Goal: Information Seeking & Learning: Check status

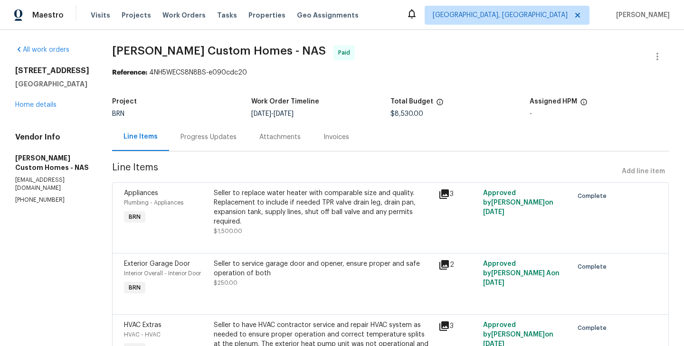
click at [220, 138] on div "Progress Updates" at bounding box center [209, 138] width 56 height 10
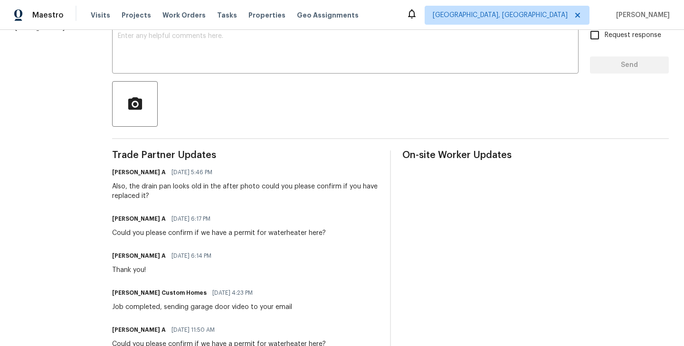
scroll to position [173, 0]
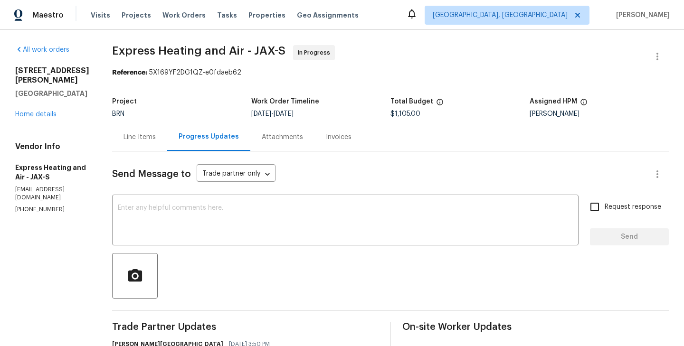
click at [154, 142] on div "Line Items" at bounding box center [140, 138] width 32 height 10
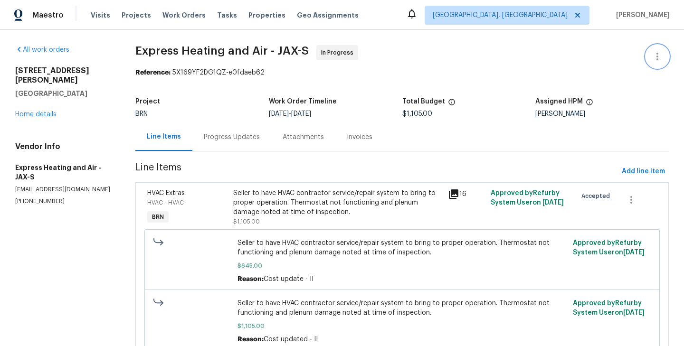
click at [663, 56] on icon "button" at bounding box center [657, 56] width 11 height 11
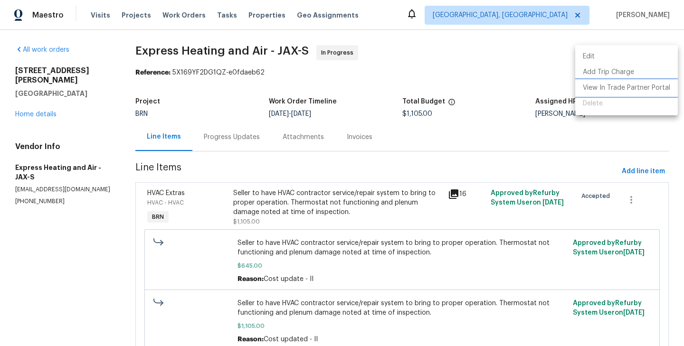
click at [635, 91] on li "View In Trade Partner Portal" at bounding box center [627, 88] width 103 height 16
click at [106, 227] on div at bounding box center [342, 173] width 684 height 346
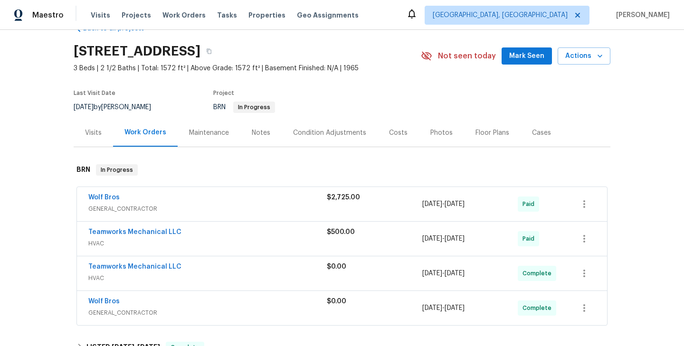
scroll to position [35, 0]
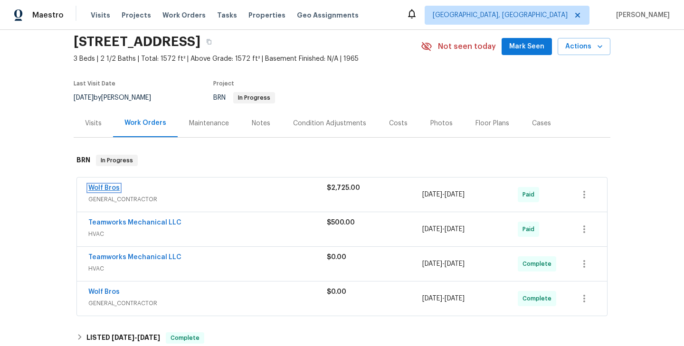
click at [107, 191] on link "Wolf Bros" at bounding box center [103, 188] width 31 height 7
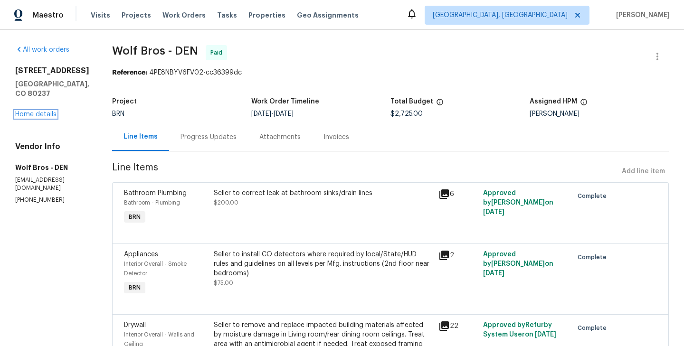
click at [47, 111] on link "Home details" at bounding box center [35, 114] width 41 height 7
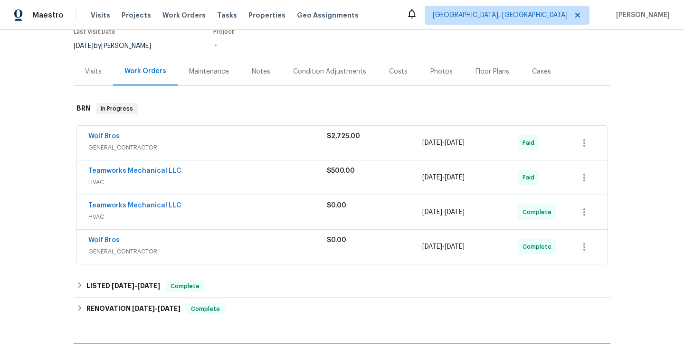
scroll to position [94, 0]
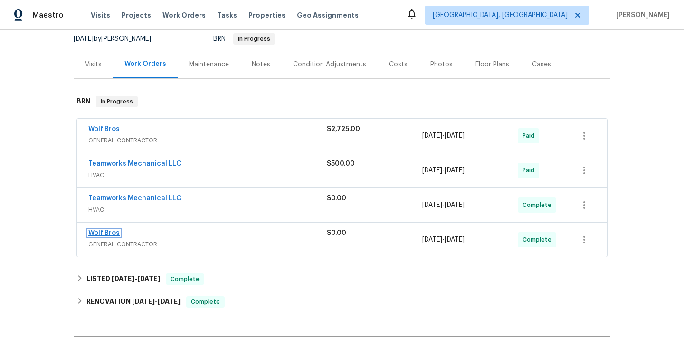
click at [100, 232] on link "Wolf Bros" at bounding box center [103, 233] width 31 height 7
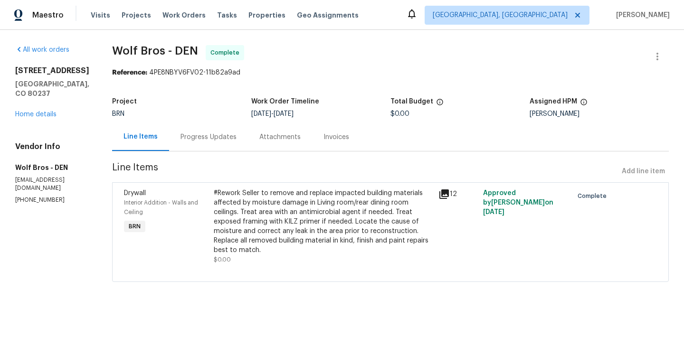
click at [204, 147] on div "Progress Updates" at bounding box center [208, 137] width 79 height 28
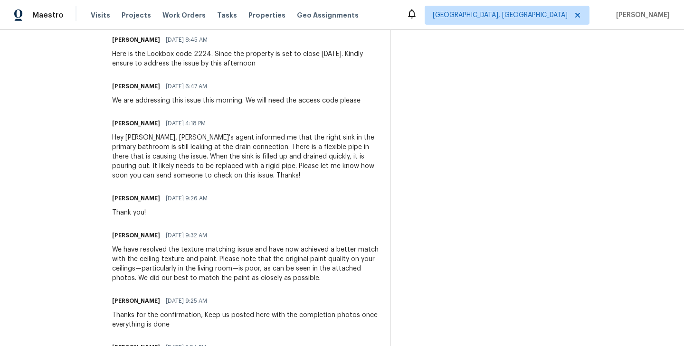
scroll to position [310, 0]
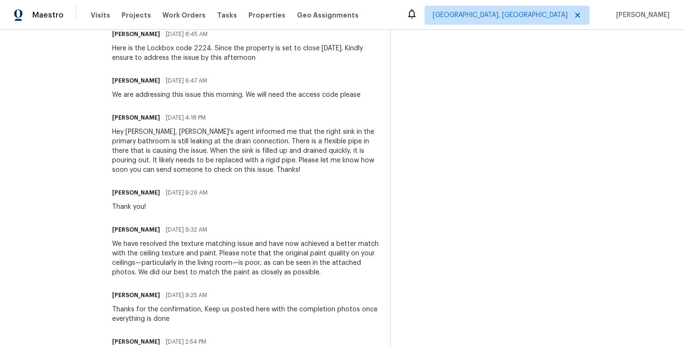
click at [263, 190] on div "Padmapriya R 07/09/2025 9:26 AM Thank you!" at bounding box center [245, 199] width 267 height 26
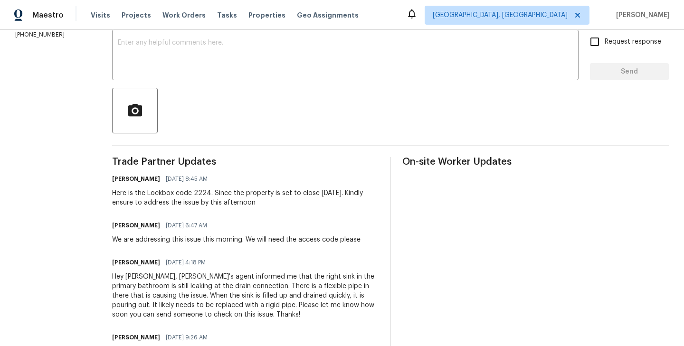
scroll to position [0, 0]
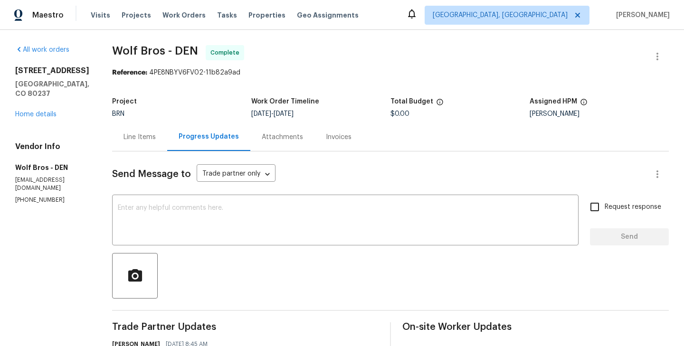
click at [131, 136] on div "Line Items" at bounding box center [140, 138] width 32 height 10
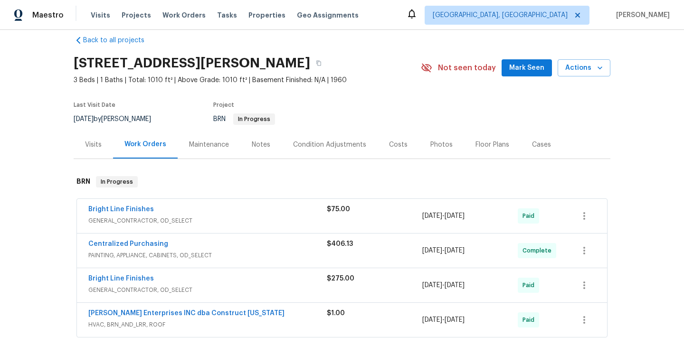
scroll to position [29, 0]
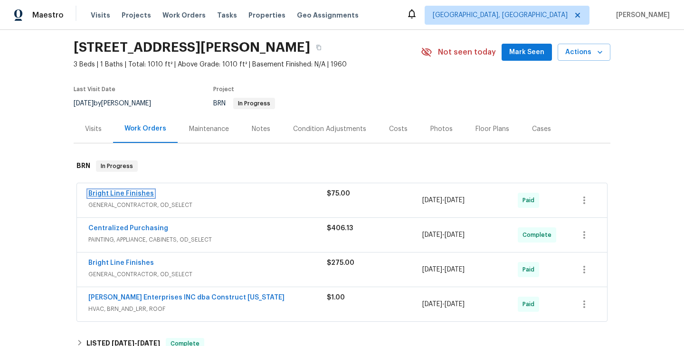
click at [136, 193] on link "Bright Line Finishes" at bounding box center [121, 194] width 66 height 7
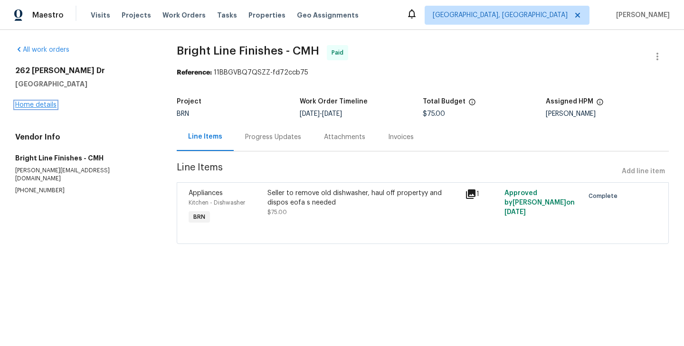
click at [42, 104] on link "Home details" at bounding box center [35, 105] width 41 height 7
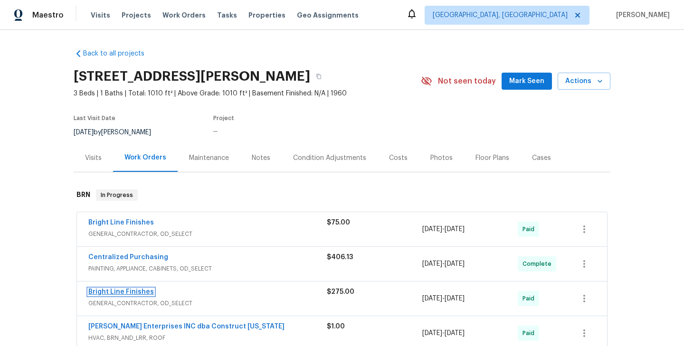
click at [126, 291] on link "Bright Line Finishes" at bounding box center [121, 292] width 66 height 7
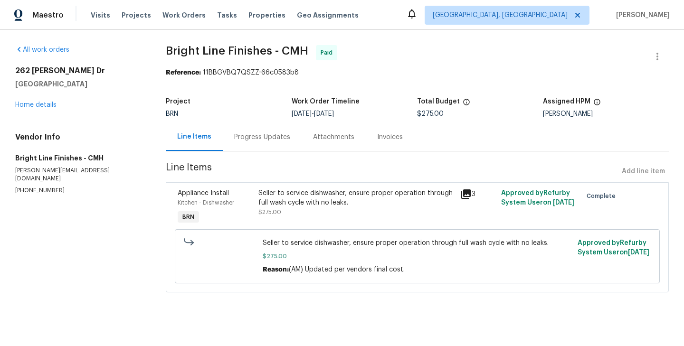
click at [245, 144] on div "Progress Updates" at bounding box center [262, 137] width 79 height 28
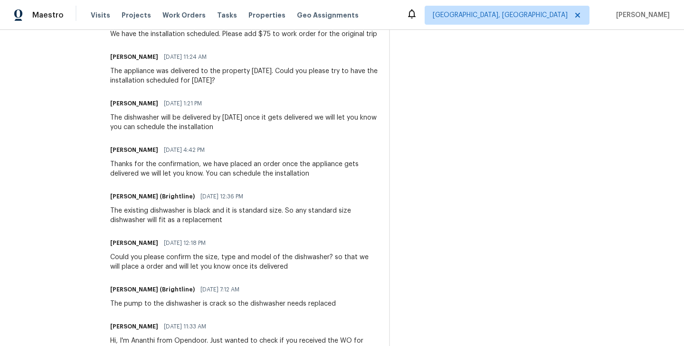
scroll to position [459, 0]
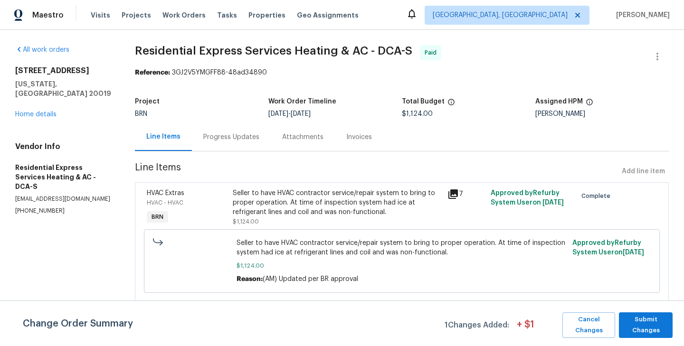
click at [238, 144] on div "Progress Updates" at bounding box center [231, 137] width 79 height 28
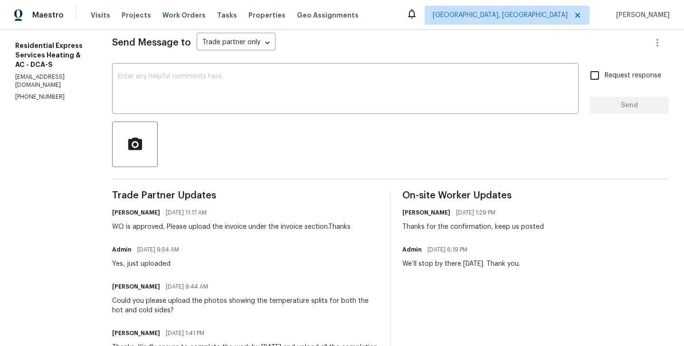
scroll to position [126, 0]
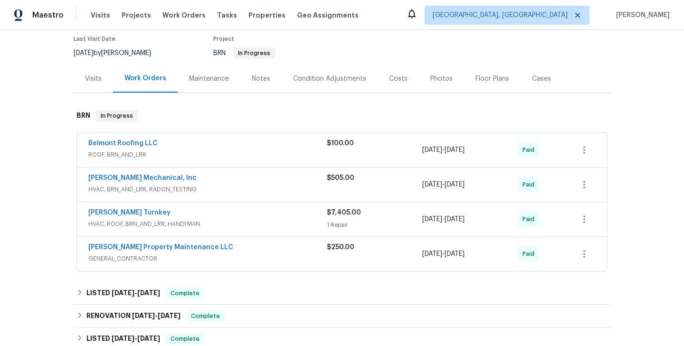
scroll to position [82, 0]
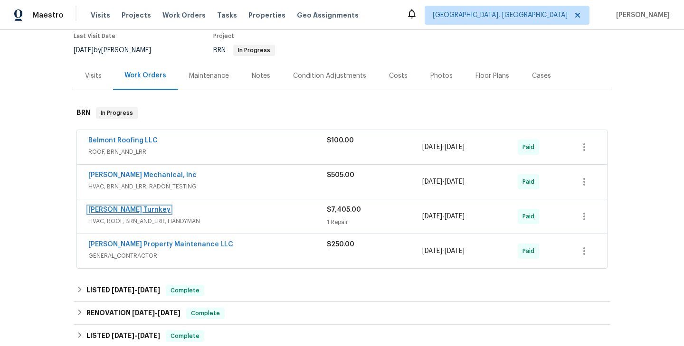
click at [126, 212] on link "Davis Turnkey" at bounding box center [129, 210] width 82 height 7
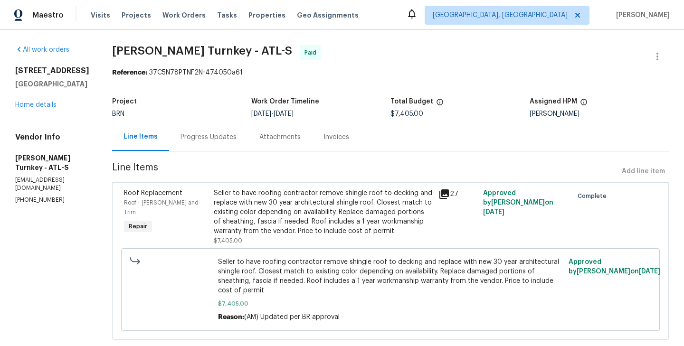
click at [203, 130] on div "Progress Updates" at bounding box center [208, 137] width 79 height 28
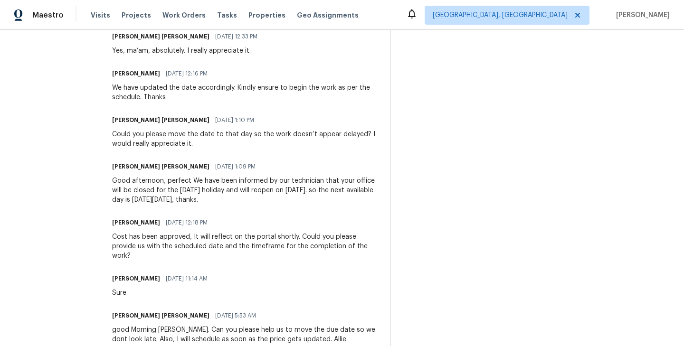
scroll to position [786, 0]
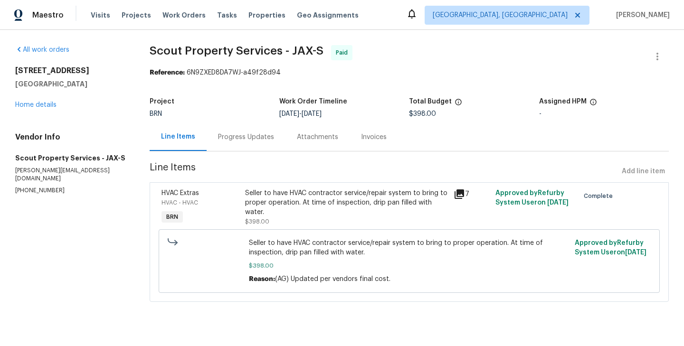
click at [236, 138] on div "Progress Updates" at bounding box center [246, 138] width 56 height 10
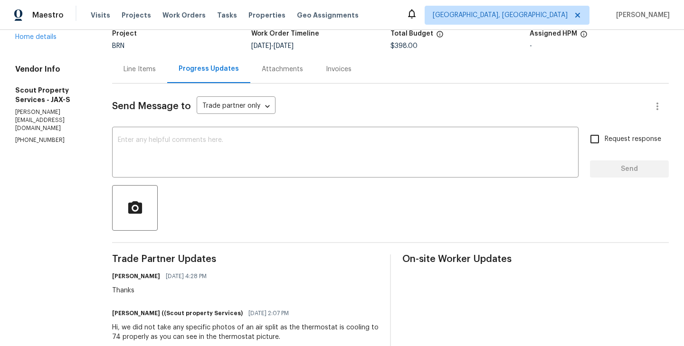
scroll to position [24, 0]
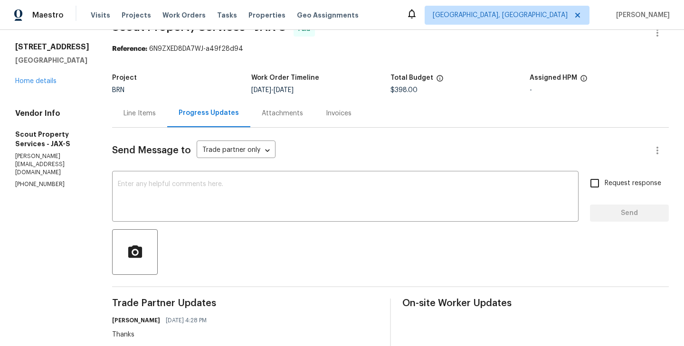
click at [139, 121] on div "Line Items" at bounding box center [139, 113] width 55 height 28
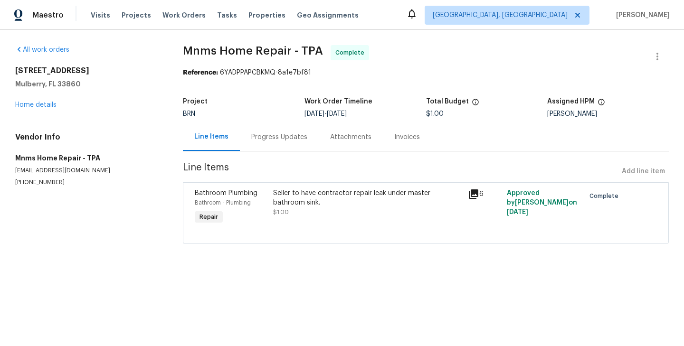
click at [282, 143] on div "Progress Updates" at bounding box center [279, 137] width 79 height 28
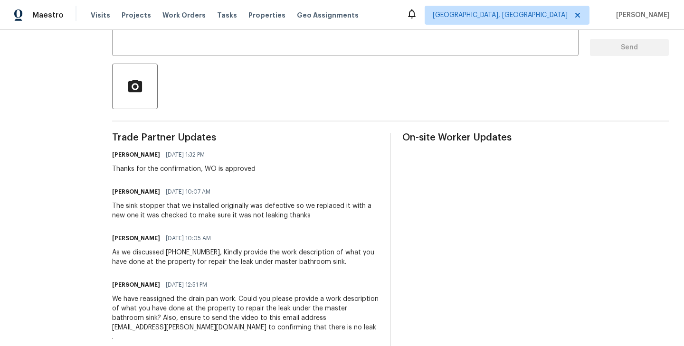
scroll to position [74, 0]
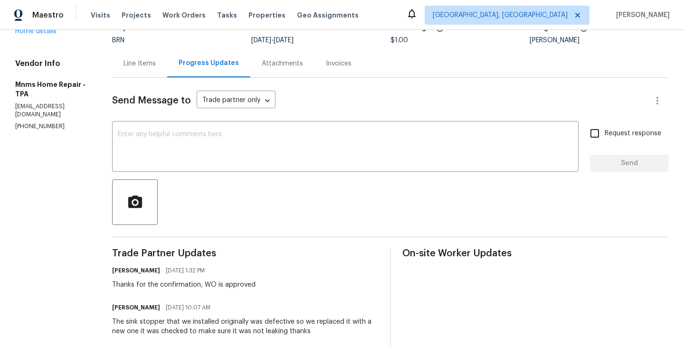
click at [146, 72] on div "Line Items" at bounding box center [139, 63] width 55 height 28
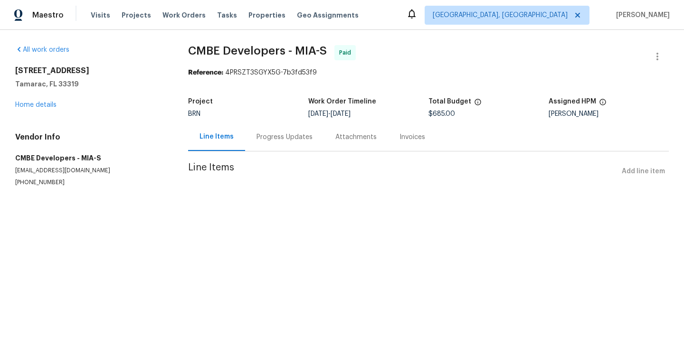
click at [279, 145] on div "Progress Updates" at bounding box center [284, 137] width 79 height 28
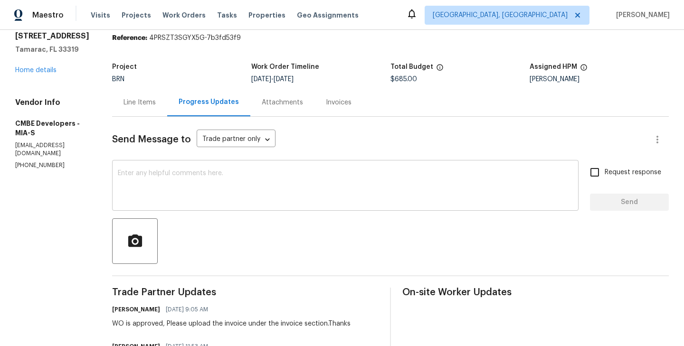
scroll to position [38, 0]
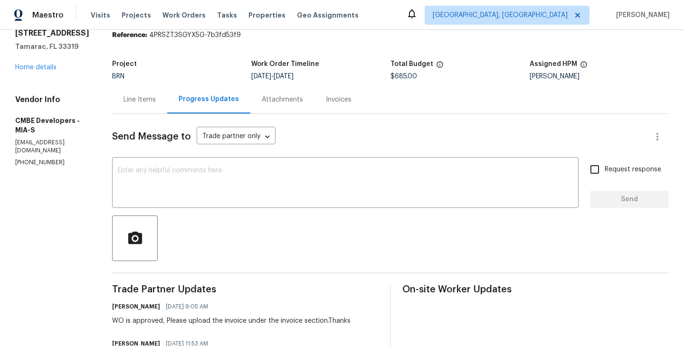
click at [161, 112] on div "Line Items" at bounding box center [139, 100] width 55 height 28
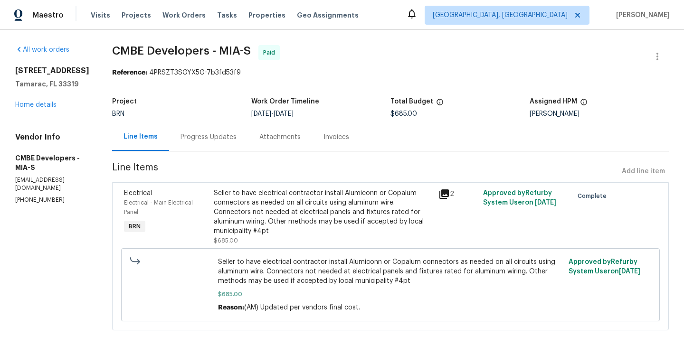
click at [237, 141] on div "Progress Updates" at bounding box center [209, 138] width 56 height 10
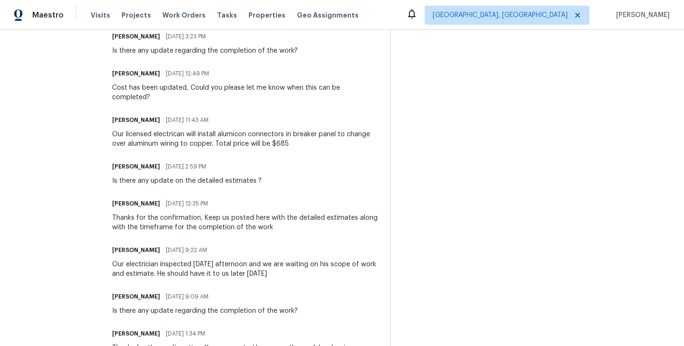
scroll to position [463, 0]
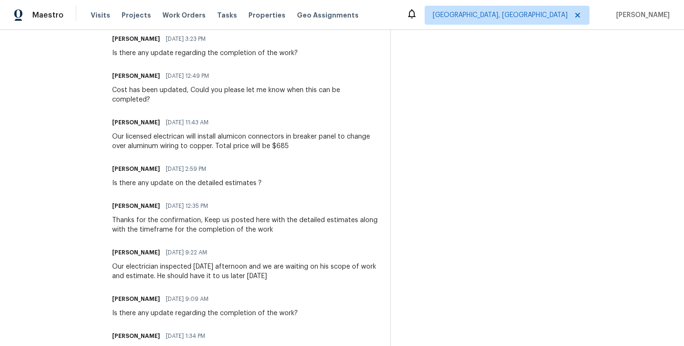
click at [221, 216] on div "Thanks for the confirmation, Keep us posted here with the detailed estimates al…" at bounding box center [245, 225] width 267 height 19
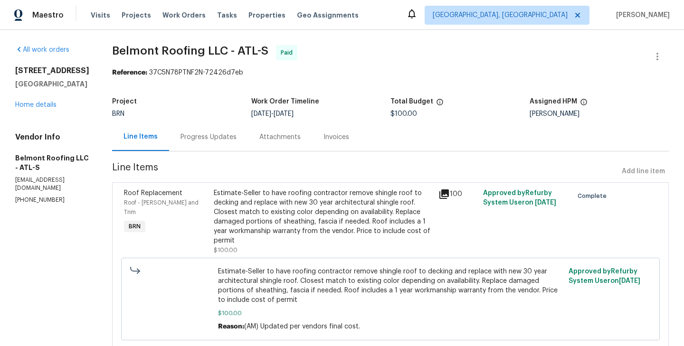
click at [218, 133] on div "Progress Updates" at bounding box center [209, 138] width 56 height 10
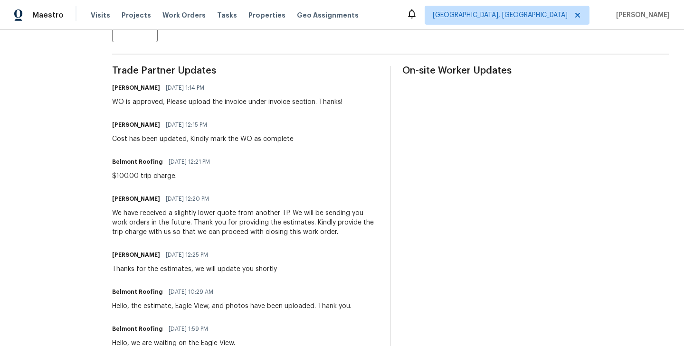
scroll to position [168, 0]
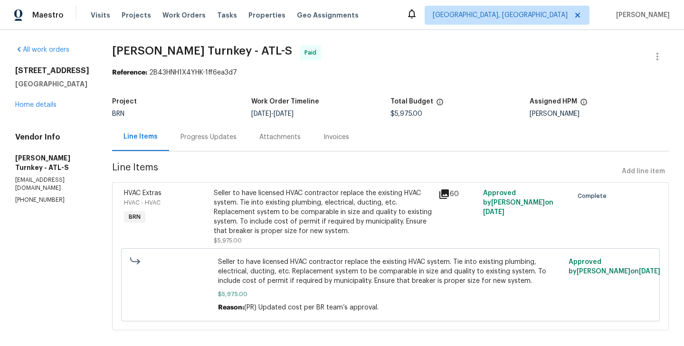
click at [208, 143] on div "Progress Updates" at bounding box center [208, 137] width 79 height 28
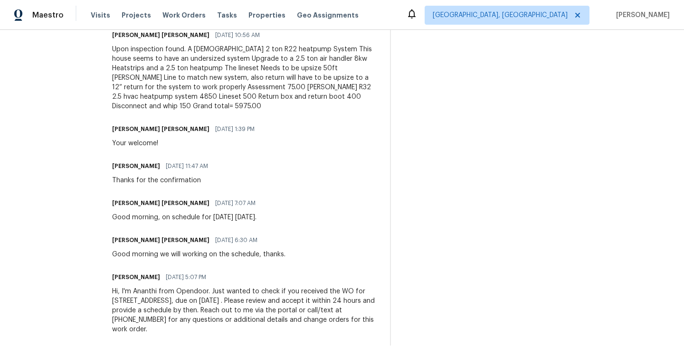
scroll to position [835, 0]
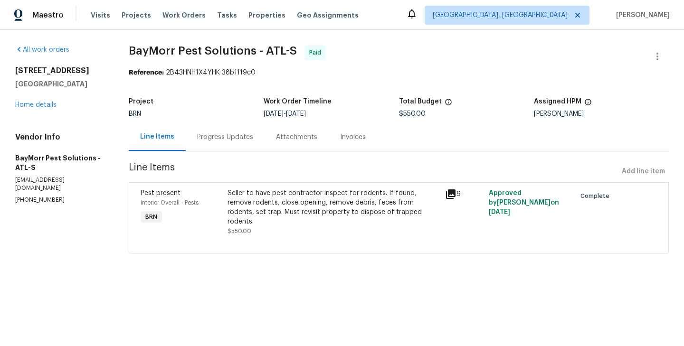
click at [227, 139] on div "Progress Updates" at bounding box center [225, 138] width 56 height 10
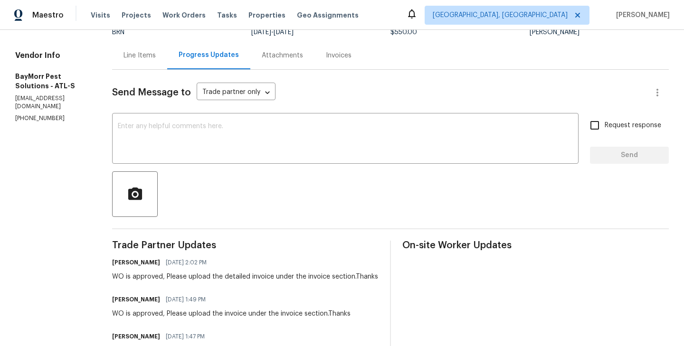
scroll to position [70, 0]
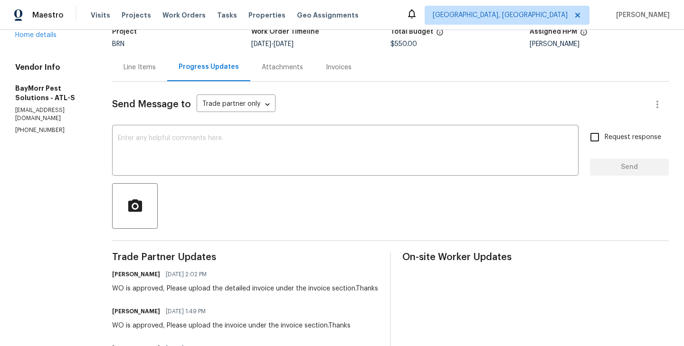
click at [135, 66] on div "Line Items" at bounding box center [140, 68] width 32 height 10
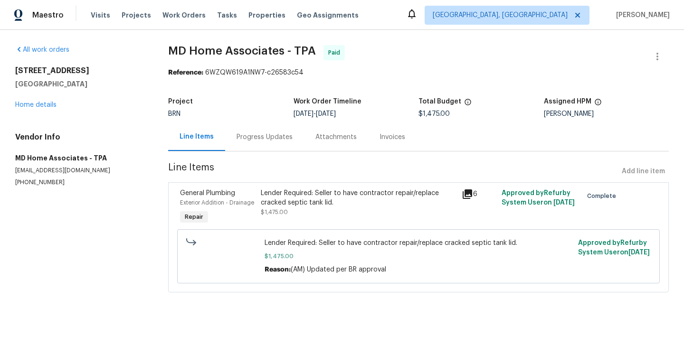
click at [265, 134] on div "Progress Updates" at bounding box center [265, 138] width 56 height 10
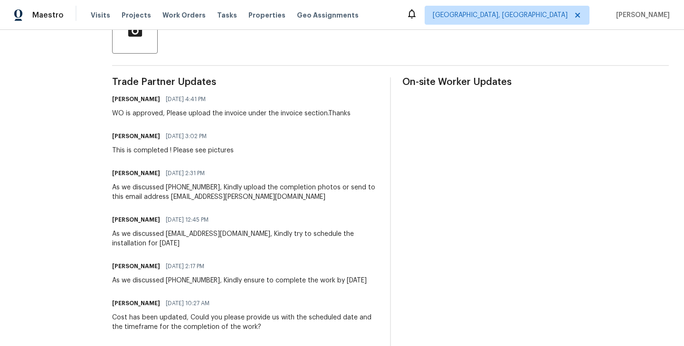
scroll to position [245, 0]
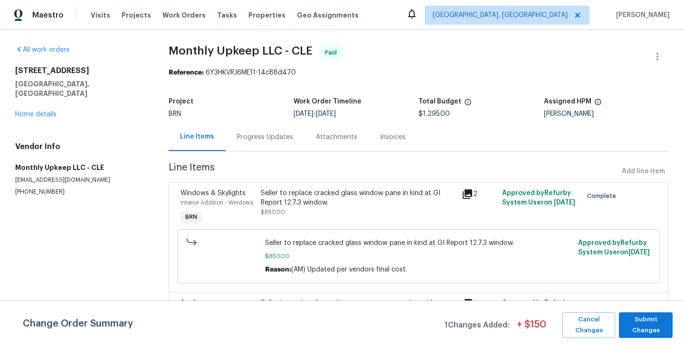
click at [267, 144] on div "Progress Updates" at bounding box center [265, 137] width 79 height 28
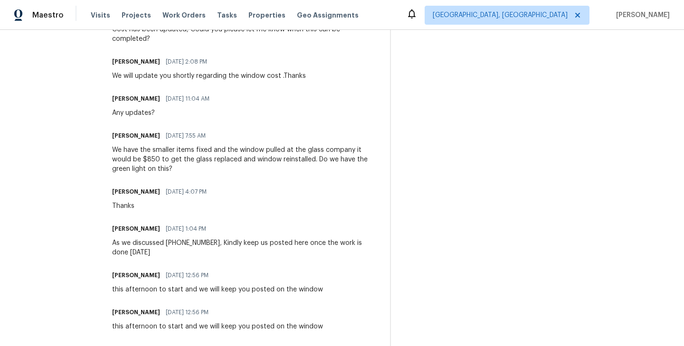
scroll to position [962, 0]
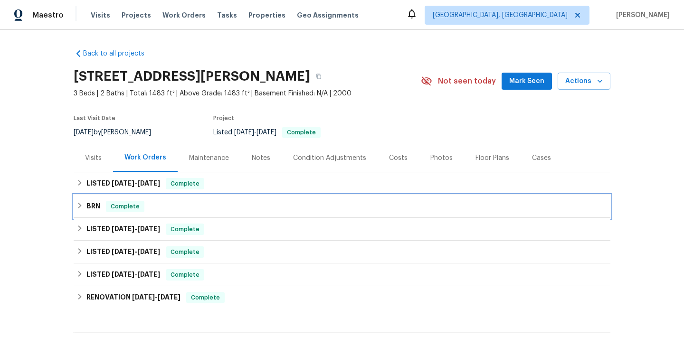
click at [130, 204] on span "Complete" at bounding box center [125, 207] width 37 height 10
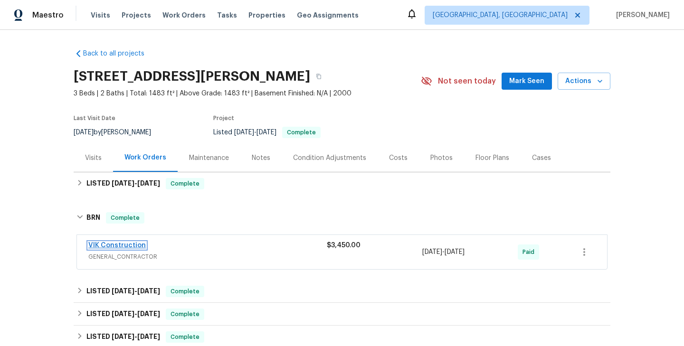
click at [130, 246] on link "VIK Construction" at bounding box center [117, 245] width 58 height 7
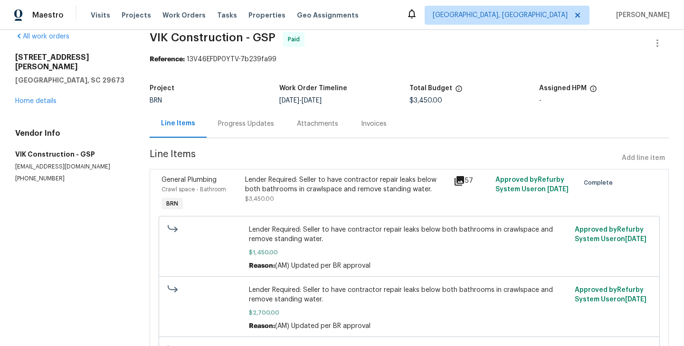
scroll to position [16, 0]
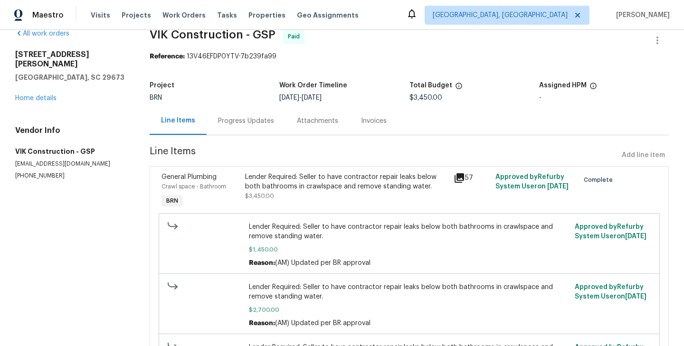
click at [249, 127] on div "Progress Updates" at bounding box center [246, 121] width 79 height 28
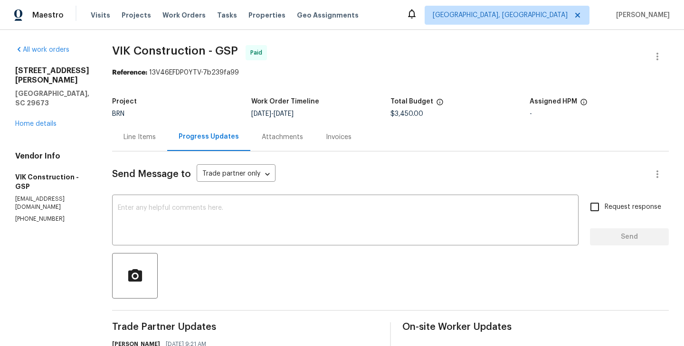
click at [160, 132] on div "Line Items" at bounding box center [139, 137] width 55 height 28
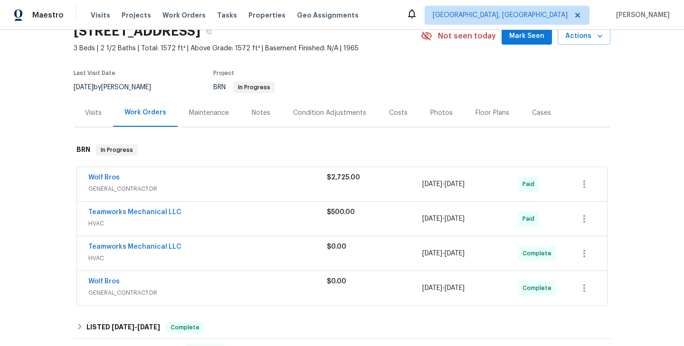
scroll to position [48, 0]
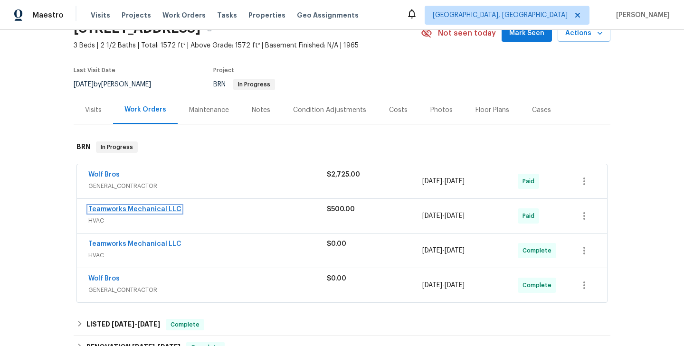
click at [147, 212] on link "Teamworks Mechanical LLC" at bounding box center [134, 209] width 93 height 7
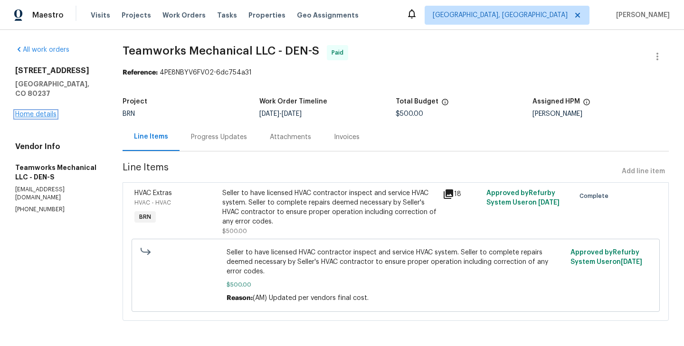
click at [45, 111] on link "Home details" at bounding box center [35, 114] width 41 height 7
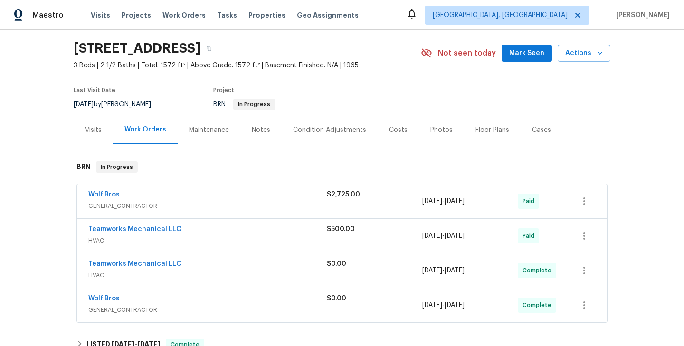
scroll to position [29, 0]
click at [158, 265] on link "Teamworks Mechanical LLC" at bounding box center [134, 263] width 93 height 7
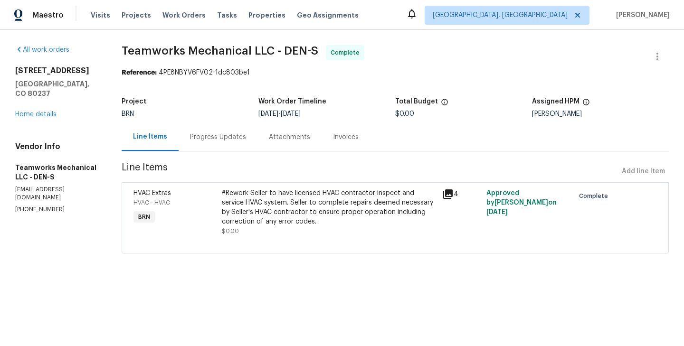
click at [217, 141] on div "Progress Updates" at bounding box center [218, 138] width 56 height 10
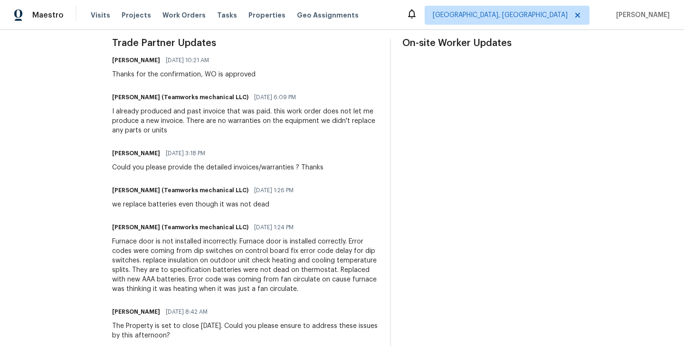
scroll to position [286, 0]
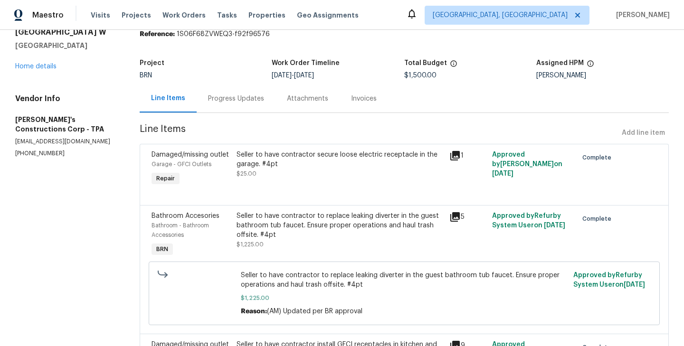
scroll to position [40, 0]
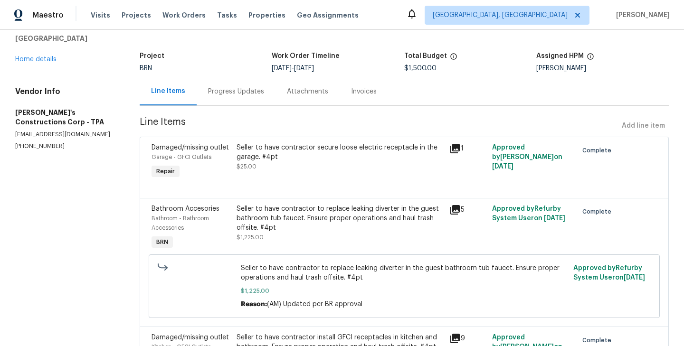
click at [227, 95] on div "Progress Updates" at bounding box center [236, 92] width 56 height 10
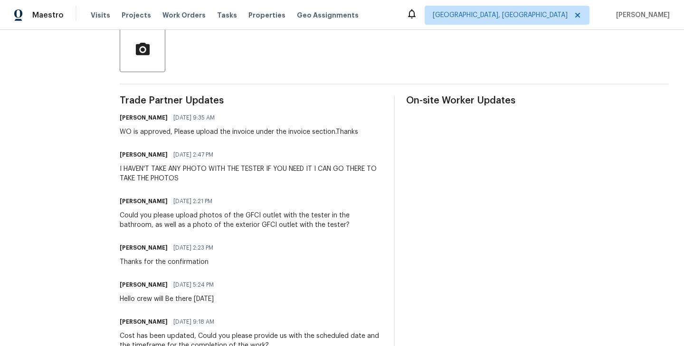
scroll to position [220, 0]
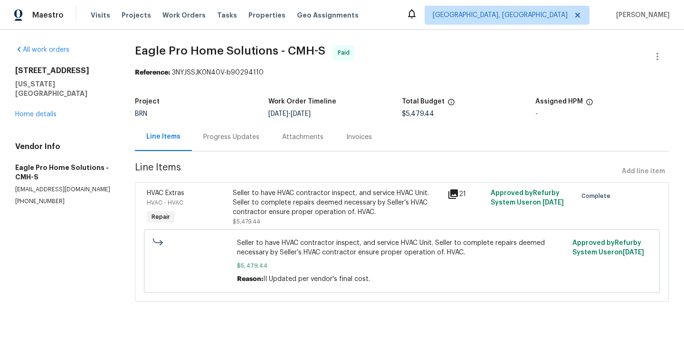
click at [248, 146] on div "Progress Updates" at bounding box center [231, 137] width 79 height 28
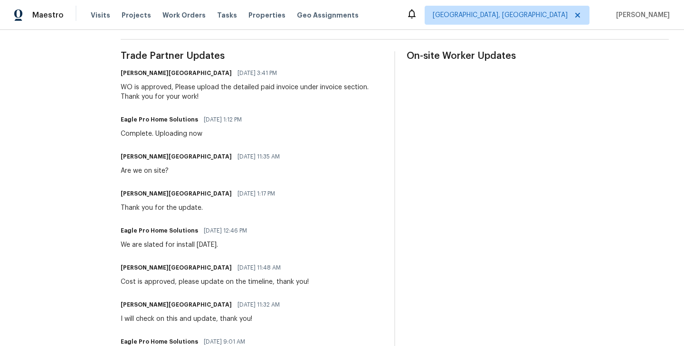
scroll to position [274, 0]
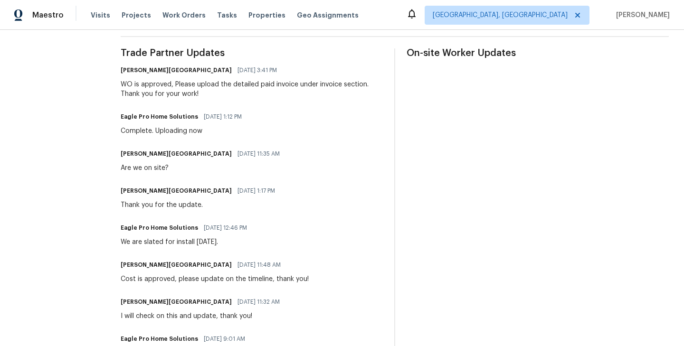
click at [332, 190] on div "[PERSON_NAME] Ireland [DATE] 1:17 PM Thank you for the update." at bounding box center [252, 197] width 262 height 26
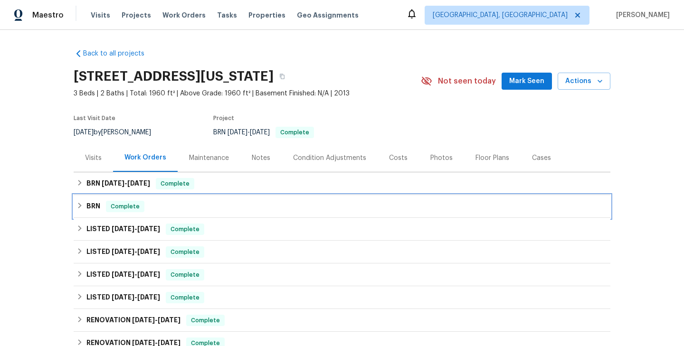
click at [113, 207] on span "Complete" at bounding box center [125, 207] width 37 height 10
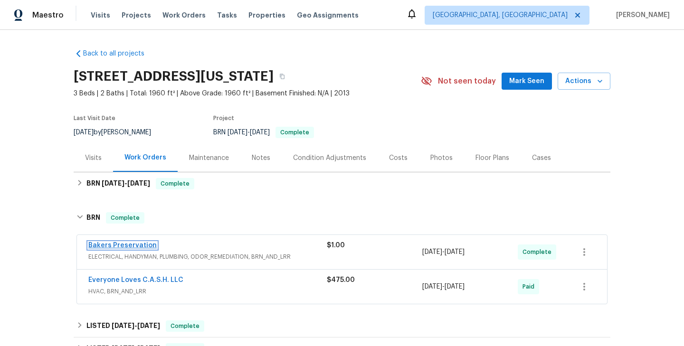
click at [115, 243] on link "Bakers Preservation" at bounding box center [122, 245] width 68 height 7
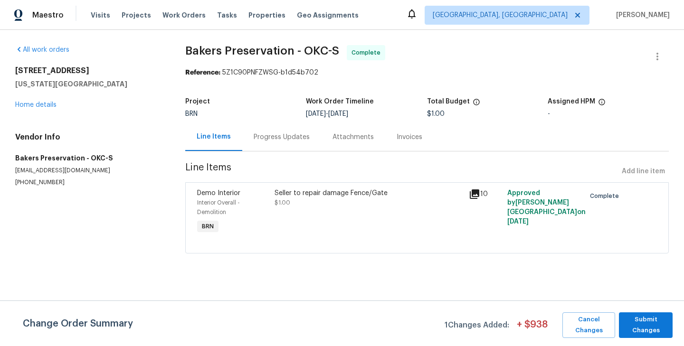
click at [264, 139] on div "Progress Updates" at bounding box center [282, 138] width 56 height 10
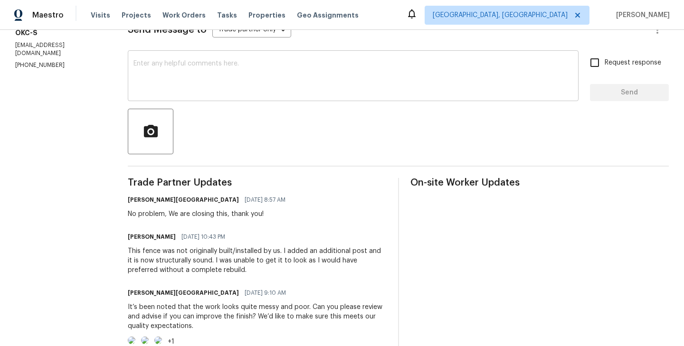
scroll to position [142, 0]
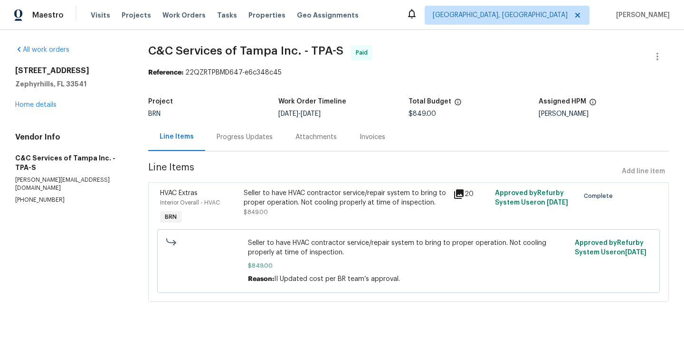
click at [239, 151] on div "Line Items Progress Updates Attachments Invoices" at bounding box center [408, 137] width 521 height 29
click at [243, 138] on div "Progress Updates" at bounding box center [245, 138] width 56 height 10
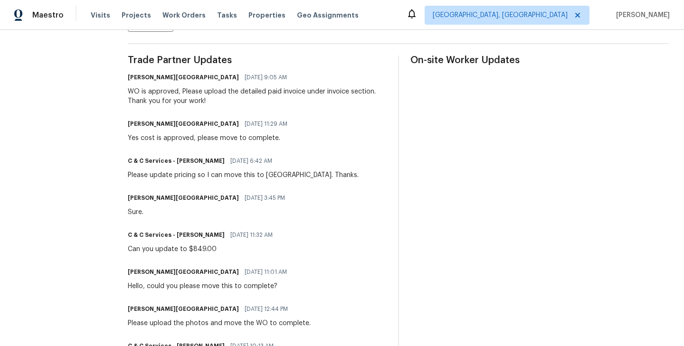
scroll to position [267, 0]
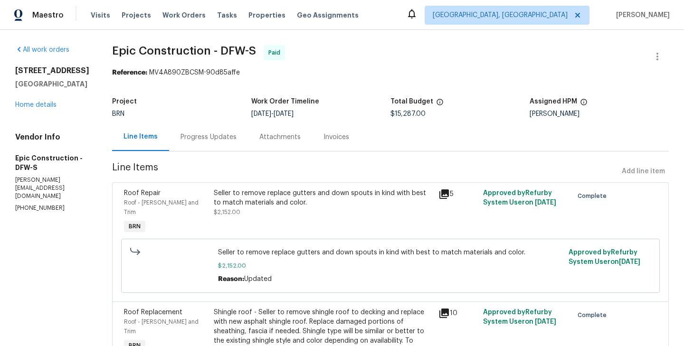
click at [199, 147] on div "Progress Updates" at bounding box center [208, 137] width 79 height 28
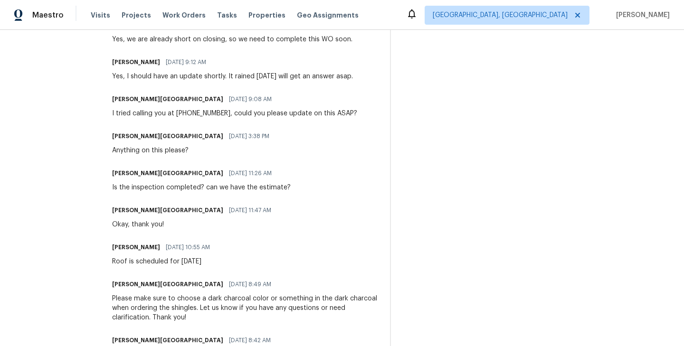
scroll to position [1008, 0]
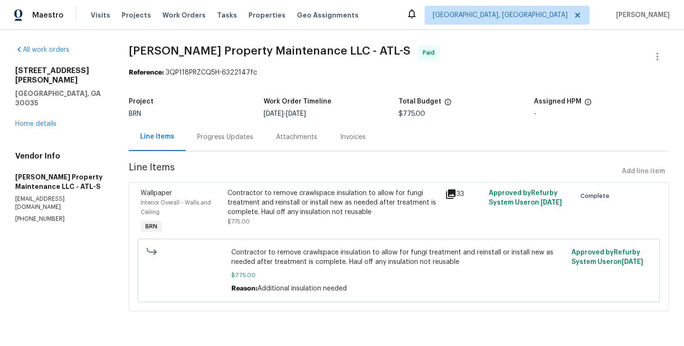
click at [230, 139] on div "Progress Updates" at bounding box center [225, 138] width 56 height 10
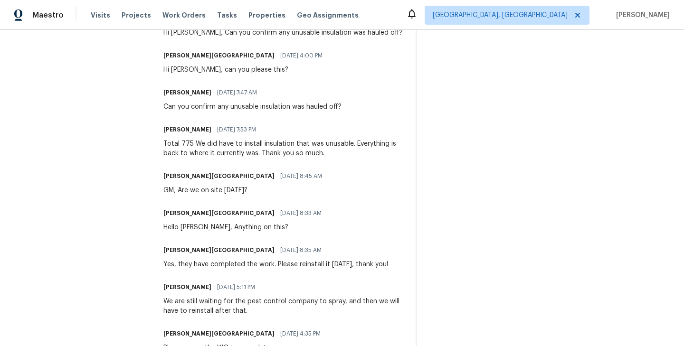
scroll to position [394, 0]
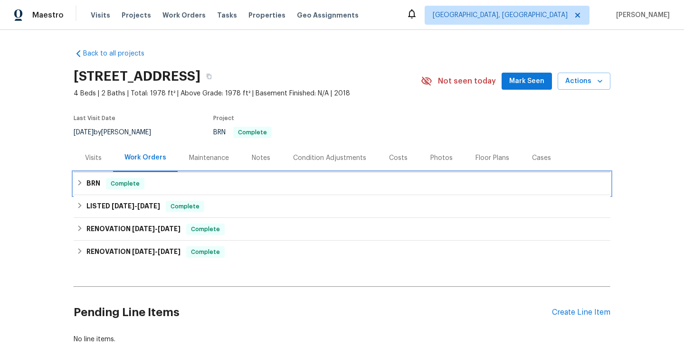
click at [140, 181] on span "Complete" at bounding box center [125, 184] width 37 height 10
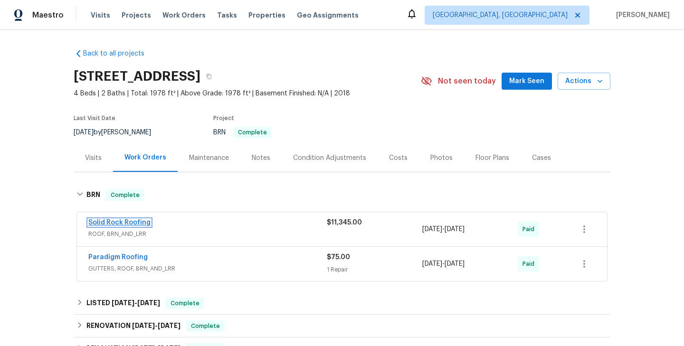
click at [126, 221] on link "Solid Rock Roofing" at bounding box center [119, 223] width 62 height 7
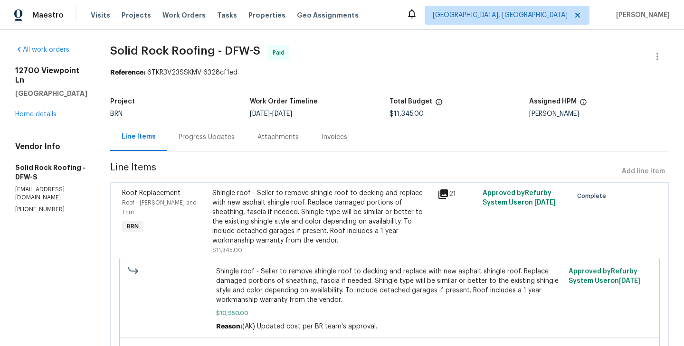
click at [215, 146] on div "Progress Updates" at bounding box center [206, 137] width 79 height 28
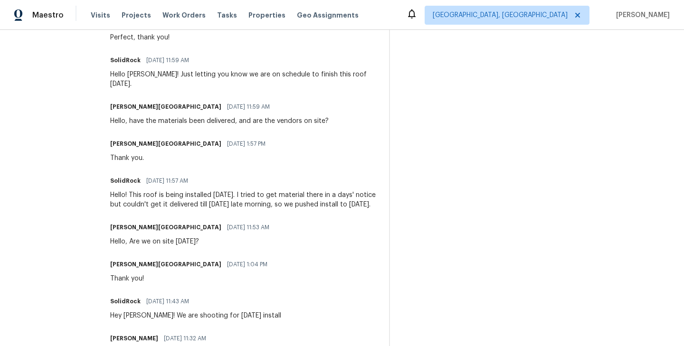
scroll to position [581, 0]
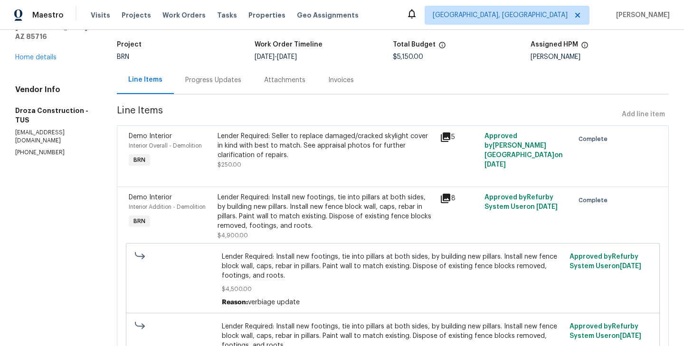
scroll to position [134, 0]
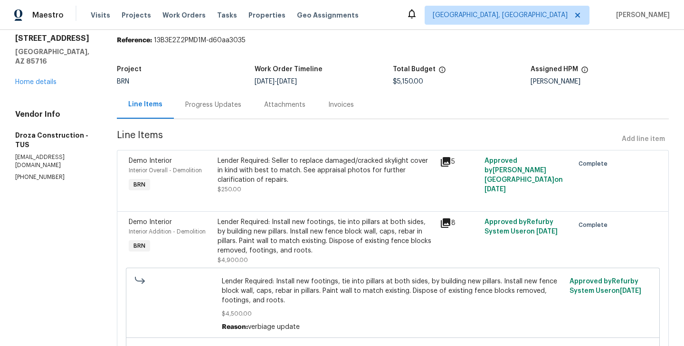
click at [223, 114] on div "Progress Updates" at bounding box center [213, 105] width 79 height 28
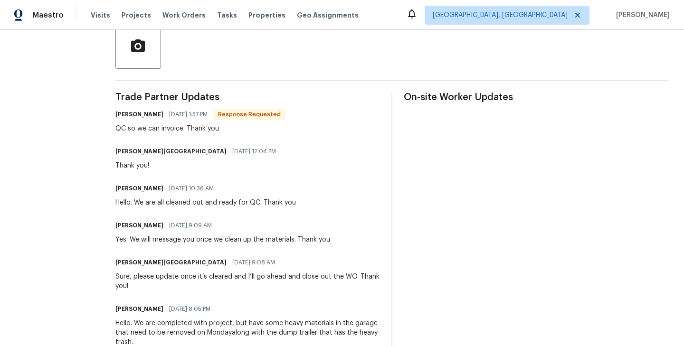
scroll to position [229, 0]
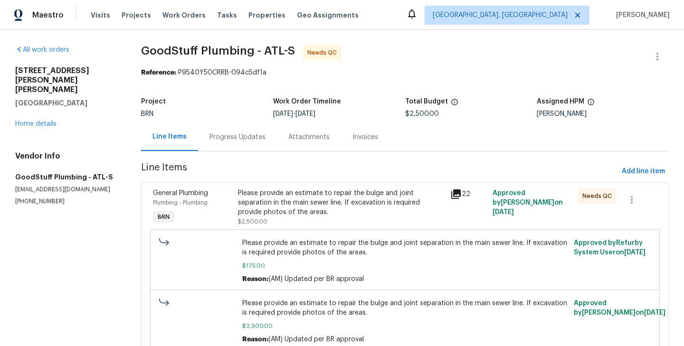
click at [242, 131] on div "Progress Updates" at bounding box center [237, 137] width 79 height 28
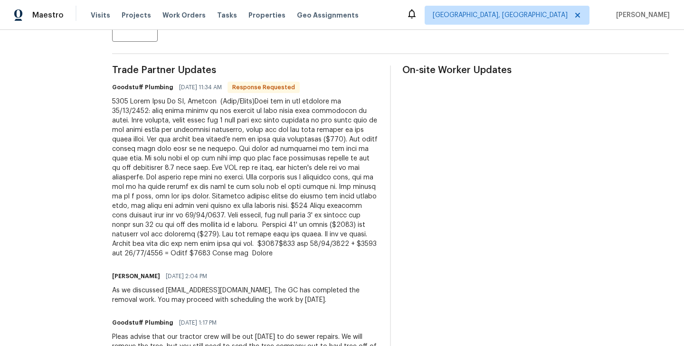
scroll to position [254, 0]
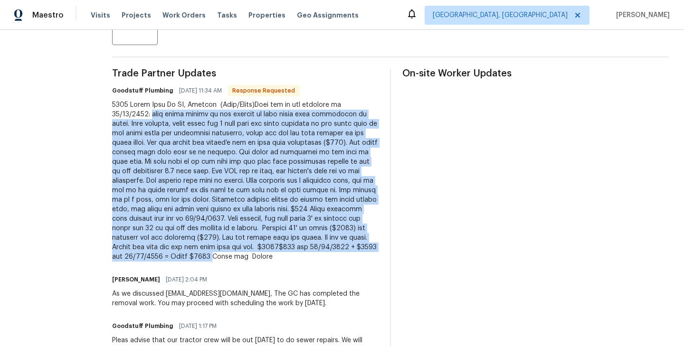
drag, startPoint x: 175, startPoint y: 115, endPoint x: 217, endPoint y: 266, distance: 155.8
click at [217, 262] on div at bounding box center [245, 181] width 267 height 162
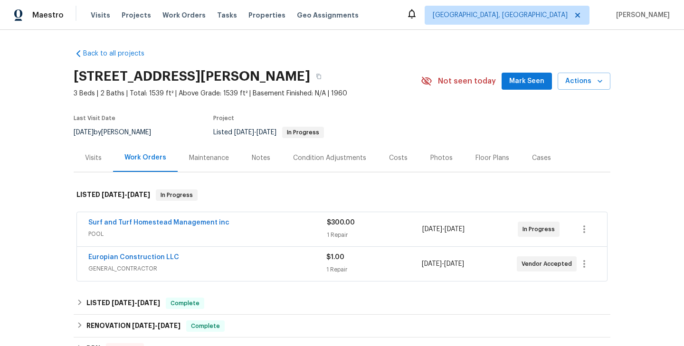
click at [58, 192] on div "Back to all projects 2710 Wyndham Ln, Orlando, FL 32808 3 Beds | 2 Baths | Tota…" at bounding box center [342, 188] width 684 height 317
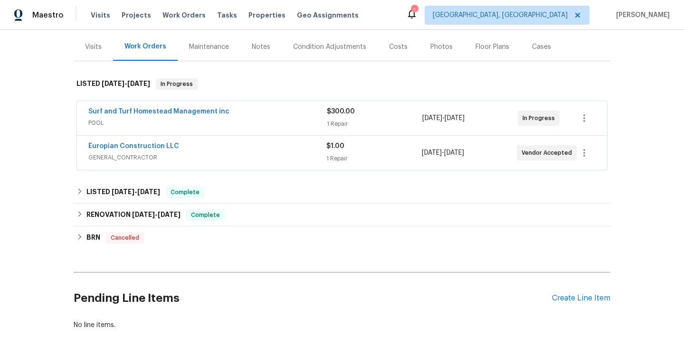
scroll to position [160, 0]
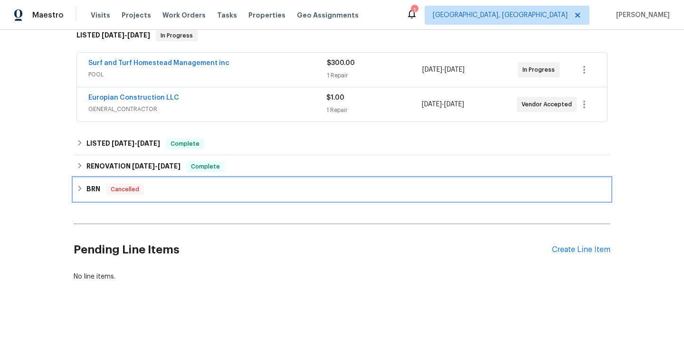
click at [175, 198] on div "BRN Cancelled" at bounding box center [342, 189] width 537 height 23
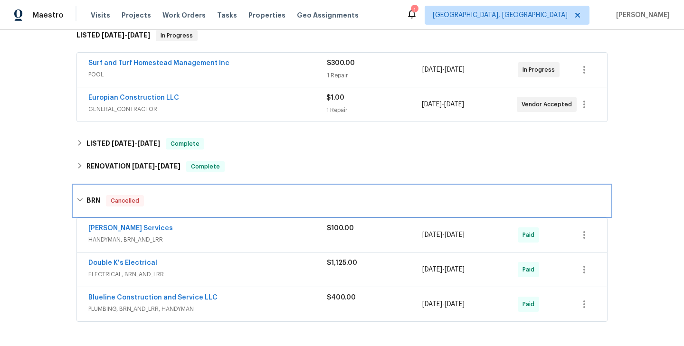
scroll to position [201, 0]
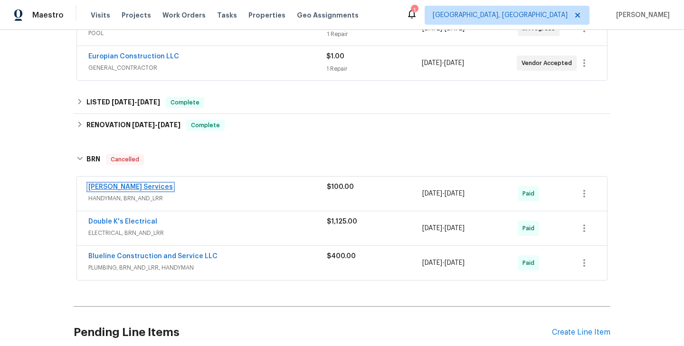
click at [127, 189] on link "[PERSON_NAME] Services" at bounding box center [130, 187] width 85 height 7
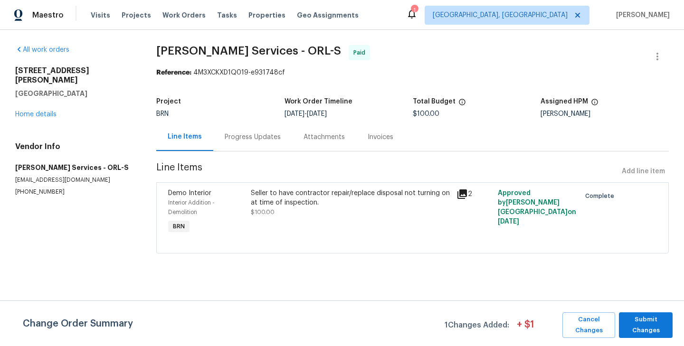
click at [244, 139] on div "Progress Updates" at bounding box center [253, 138] width 56 height 10
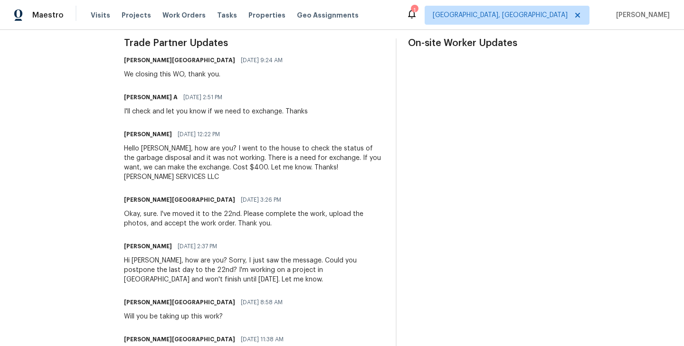
scroll to position [287, 0]
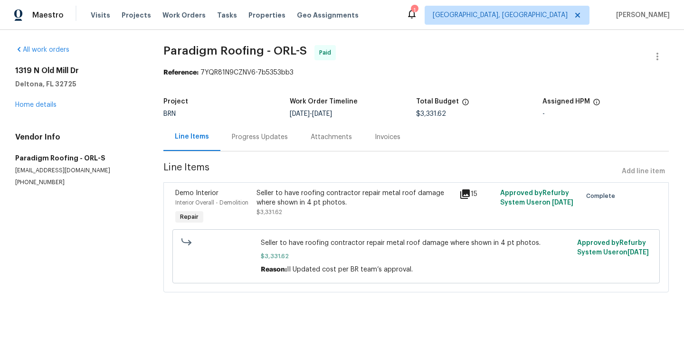
click at [252, 136] on div "Progress Updates" at bounding box center [260, 138] width 56 height 10
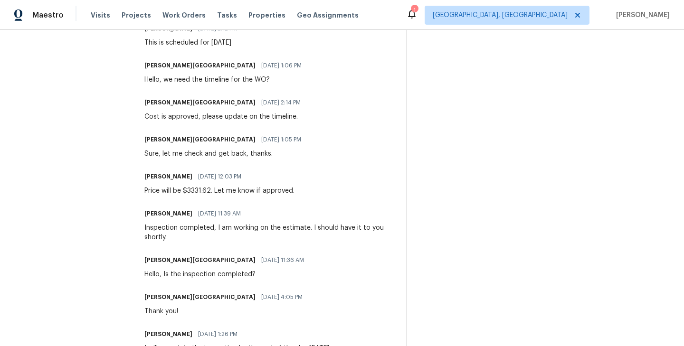
scroll to position [656, 0]
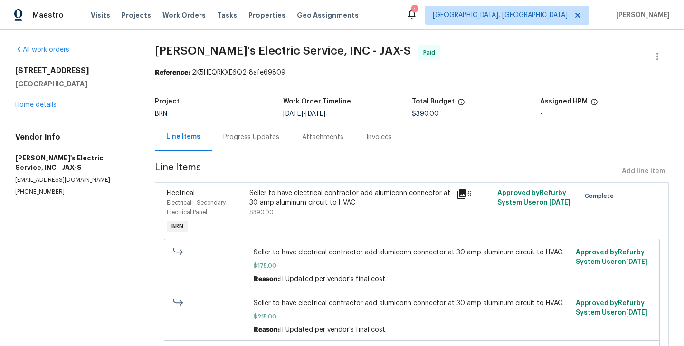
click at [256, 205] on div "Seller to have electrical contractor add alumiconn connector at 30 amp aluminum…" at bounding box center [350, 198] width 201 height 19
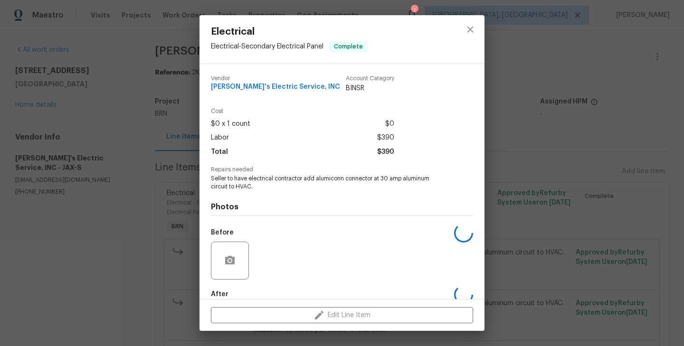
scroll to position [52, 0]
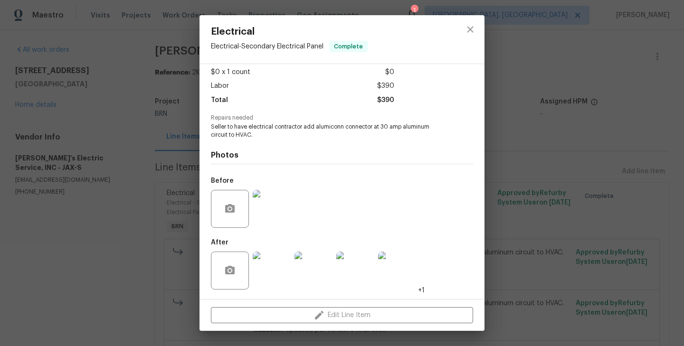
click at [161, 200] on div "Electrical Electrical - Secondary Electrical Panel Complete Vendor Jack's Elect…" at bounding box center [342, 173] width 684 height 346
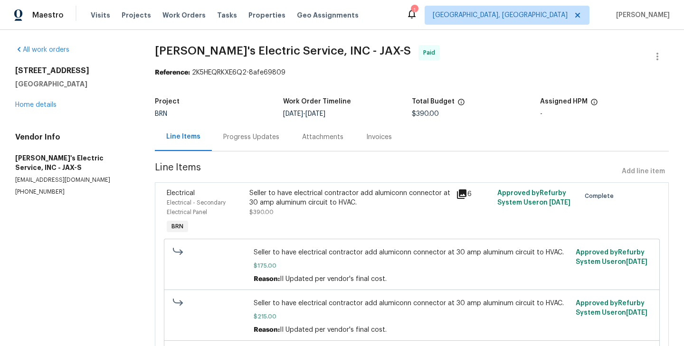
click at [235, 141] on div "Progress Updates" at bounding box center [251, 138] width 56 height 10
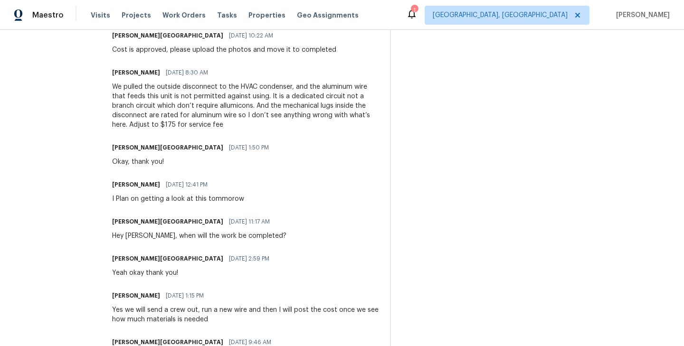
scroll to position [792, 0]
click at [275, 213] on div "Trade Partner Updates Isabel Sangeetha Ireland 07/10/2025 9:21 AM Perfect, than…" at bounding box center [245, 4] width 267 height 946
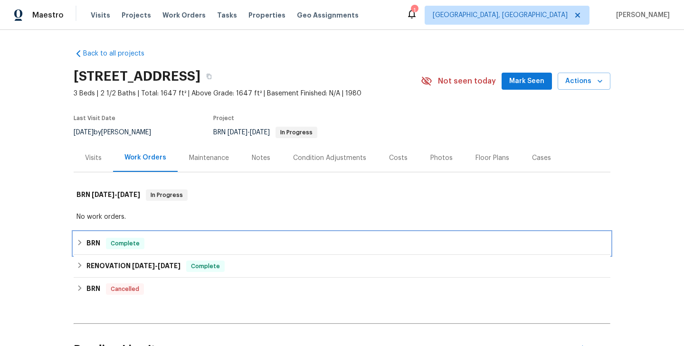
click at [153, 242] on div "BRN Complete" at bounding box center [342, 243] width 531 height 11
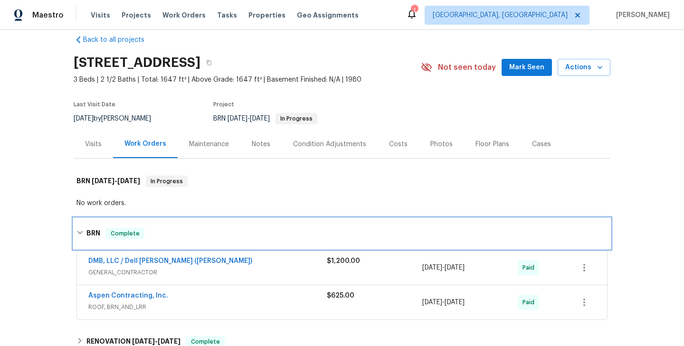
scroll to position [16, 0]
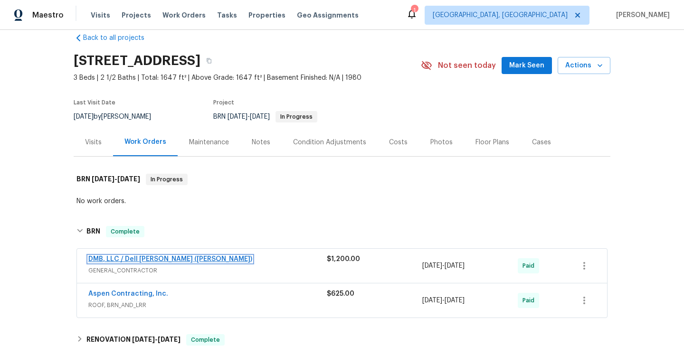
click at [154, 256] on link "DMB, LLC / Dell Bryson (Heise)" at bounding box center [170, 259] width 164 height 7
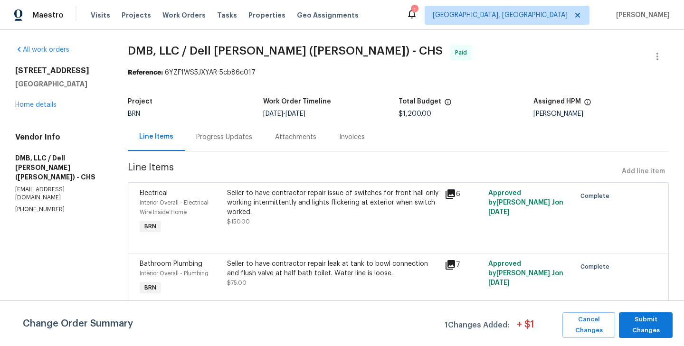
click at [224, 135] on div "Progress Updates" at bounding box center [224, 138] width 56 height 10
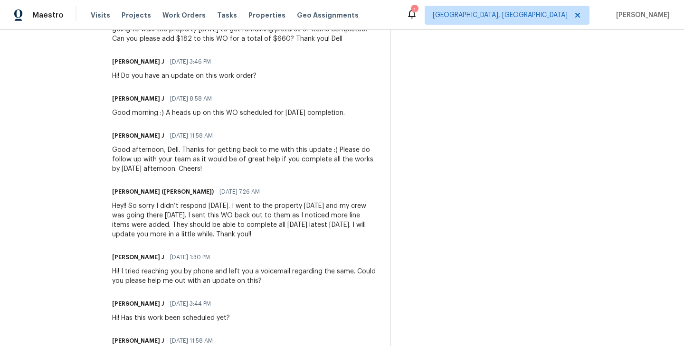
scroll to position [1425, 0]
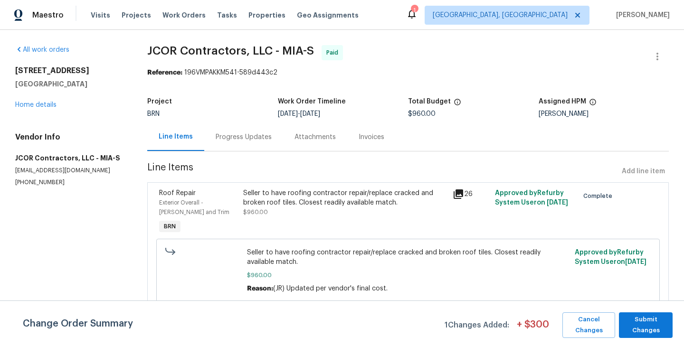
click at [230, 136] on div "Progress Updates" at bounding box center [244, 138] width 56 height 10
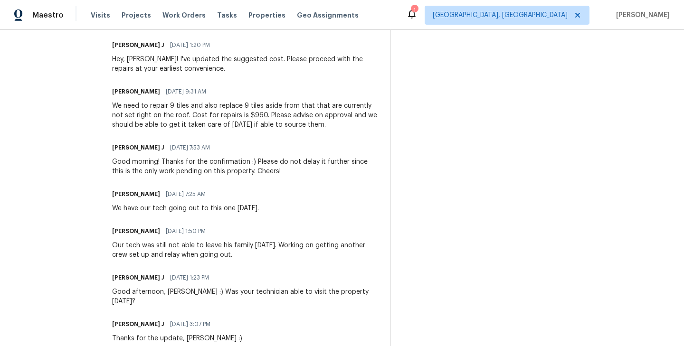
scroll to position [585, 0]
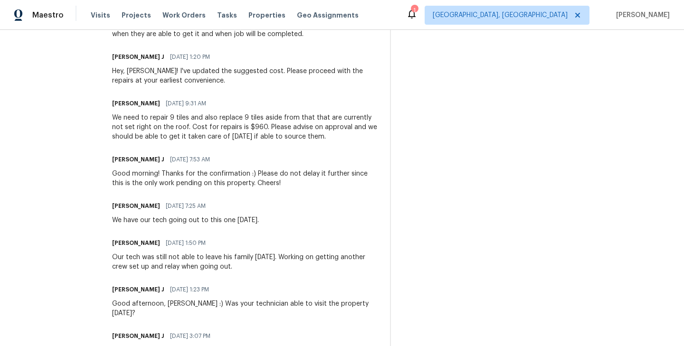
click at [129, 129] on div "We need to repair 9 tiles and also replace 9 tiles aside from that that are cur…" at bounding box center [245, 127] width 267 height 29
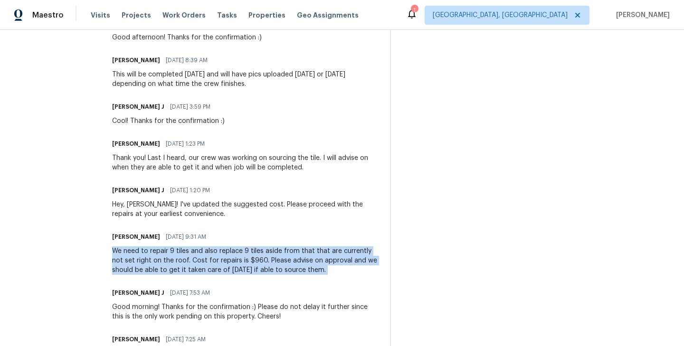
scroll to position [454, 0]
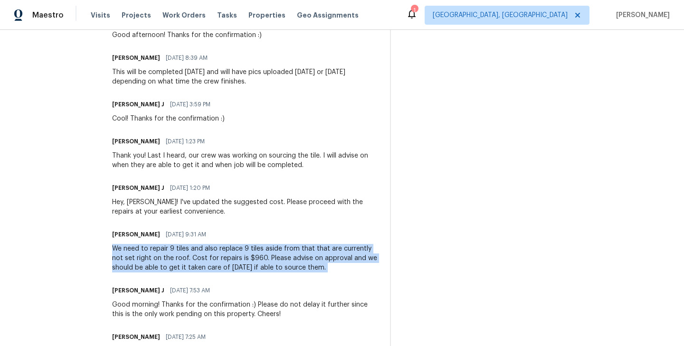
click at [105, 251] on div "All work orders 3703 NE 23rd Ct Homestead, FL 33033 Home details Vendor Info JC…" at bounding box center [342, 240] width 684 height 1329
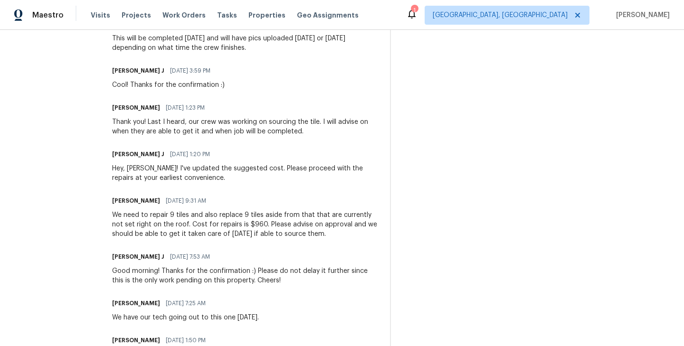
scroll to position [489, 0]
click at [199, 228] on div "We need to repair 9 tiles and also replace 9 tiles aside from that that are cur…" at bounding box center [245, 224] width 267 height 29
click at [172, 222] on div "We need to repair 9 tiles and also replace 9 tiles aside from that that are cur…" at bounding box center [245, 224] width 267 height 29
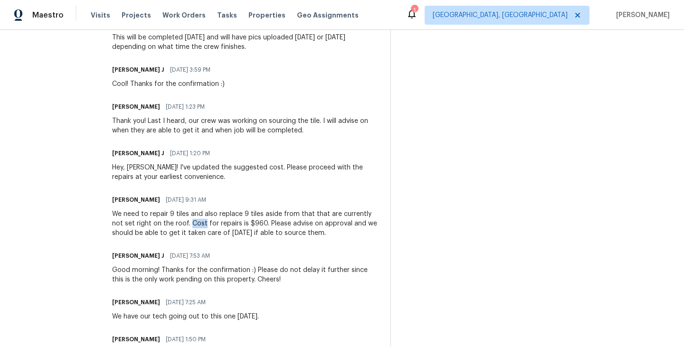
click at [119, 215] on div "We need to repair 9 tiles and also replace 9 tiles aside from that that are cur…" at bounding box center [245, 224] width 267 height 29
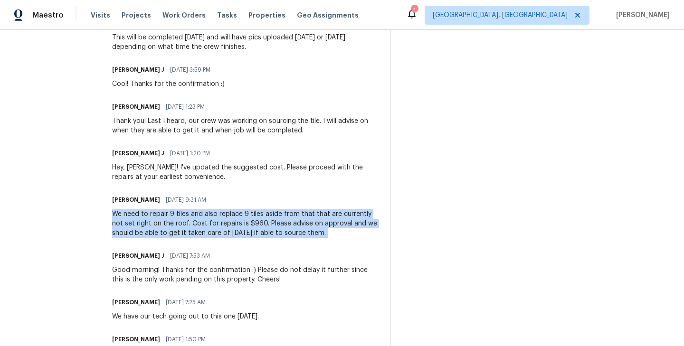
click at [119, 215] on div "We need to repair 9 tiles and also replace 9 tiles aside from that that are cur…" at bounding box center [245, 224] width 267 height 29
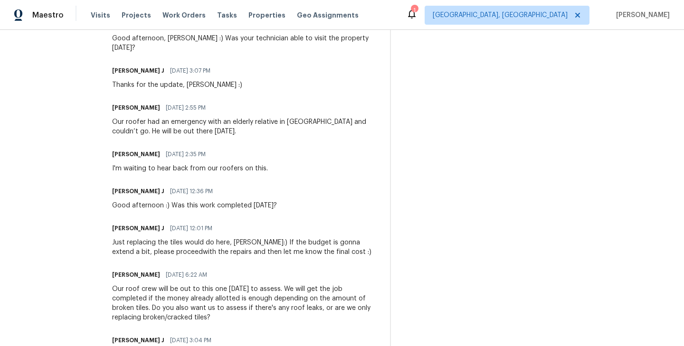
scroll to position [849, 0]
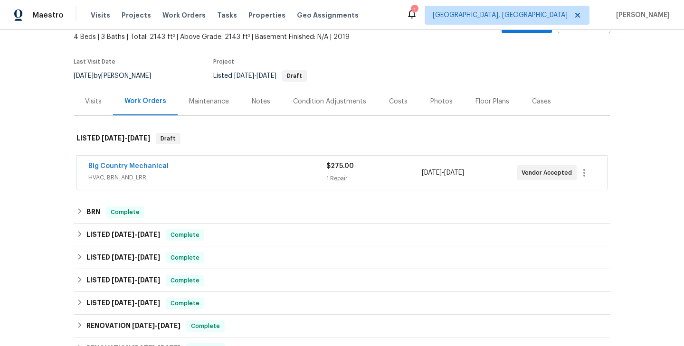
scroll to position [62, 0]
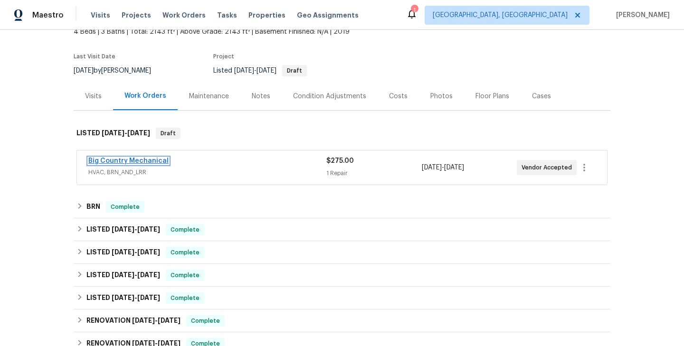
click at [129, 162] on link "Big Country Mechanical" at bounding box center [128, 161] width 80 height 7
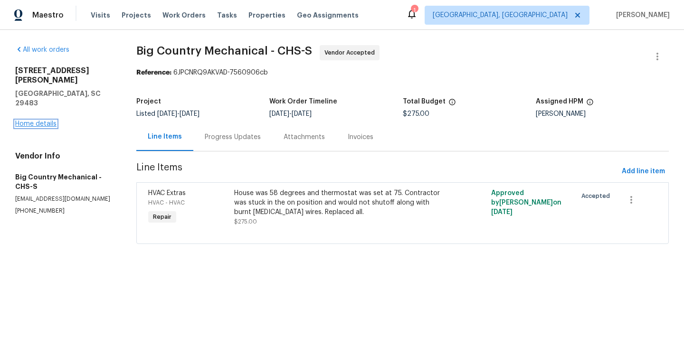
click at [46, 121] on link "Home details" at bounding box center [35, 124] width 41 height 7
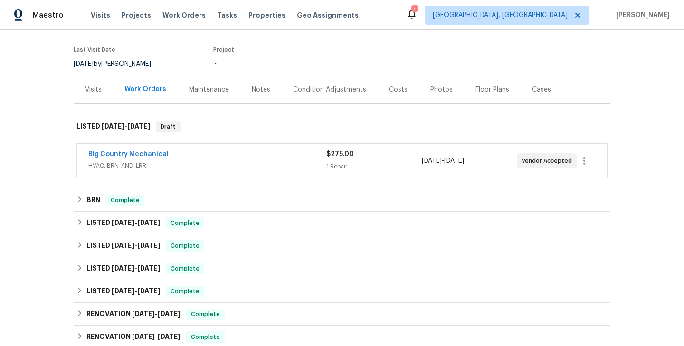
scroll to position [85, 0]
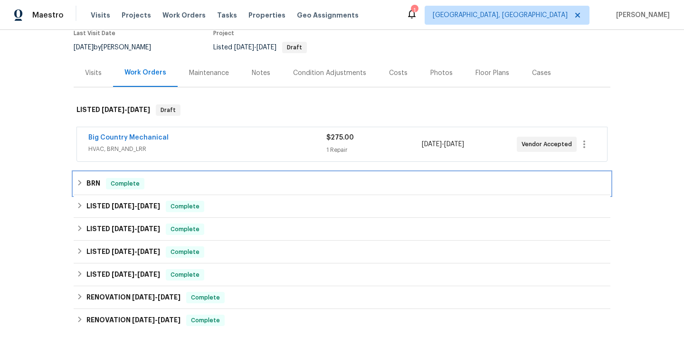
click at [147, 184] on div "BRN Complete" at bounding box center [342, 183] width 531 height 11
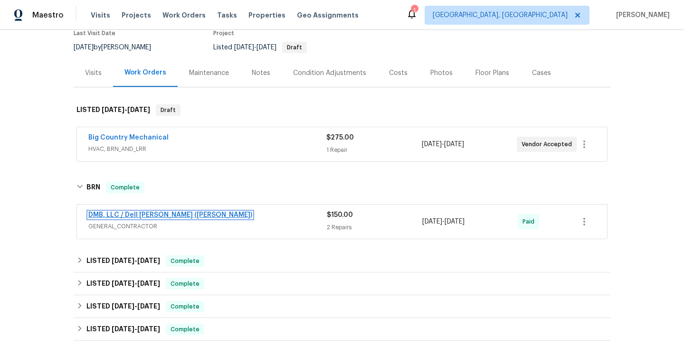
click at [137, 216] on link "DMB, LLC / Dell Bryson (Heise)" at bounding box center [170, 215] width 164 height 7
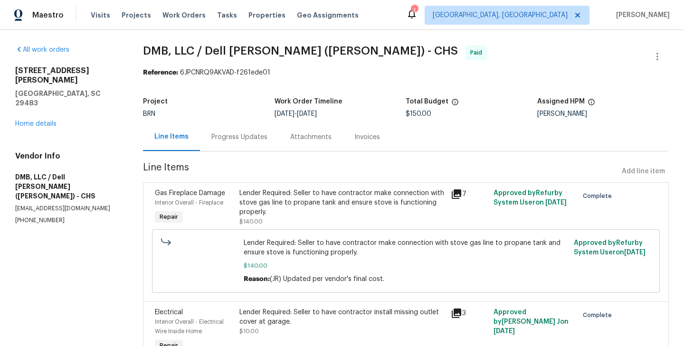
click at [237, 148] on div "Progress Updates" at bounding box center [239, 137] width 79 height 28
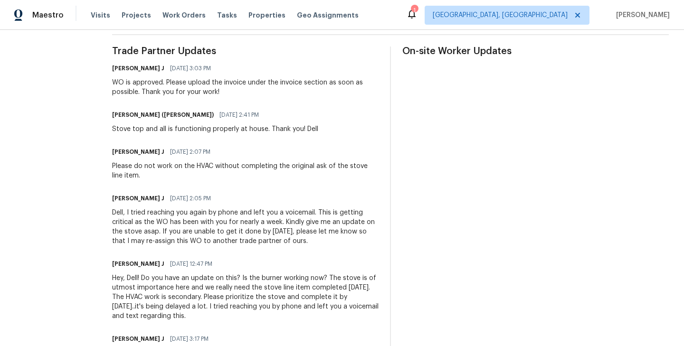
scroll to position [725, 0]
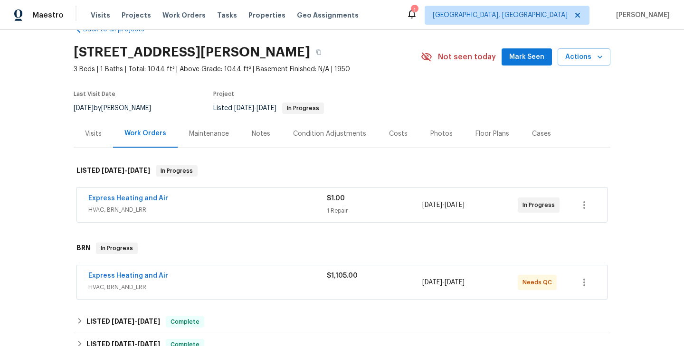
scroll to position [26, 0]
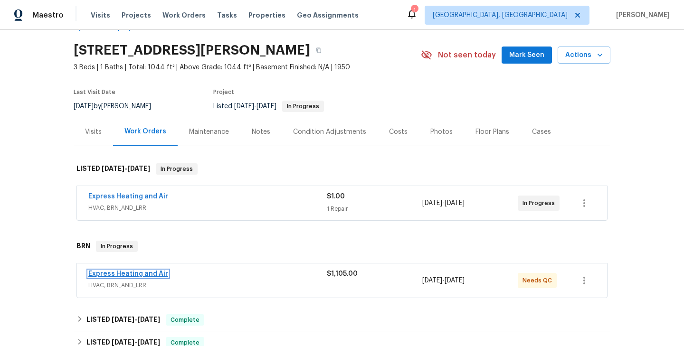
click at [141, 274] on link "Express Heating and Air" at bounding box center [128, 274] width 80 height 7
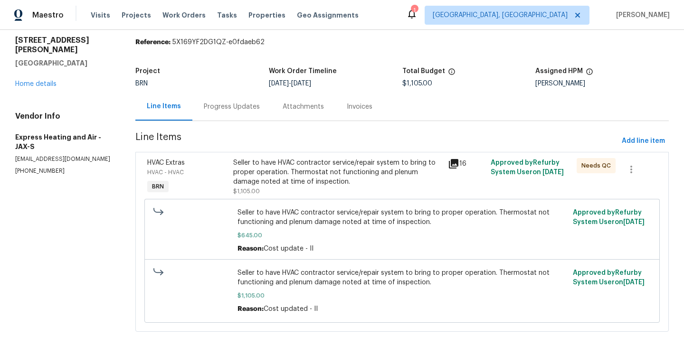
scroll to position [43, 0]
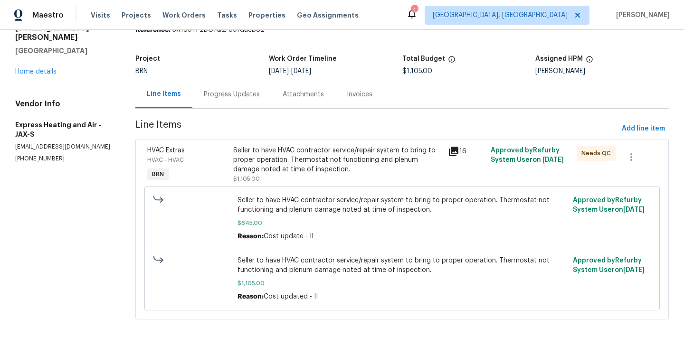
click at [229, 96] on div "Progress Updates" at bounding box center [232, 95] width 56 height 10
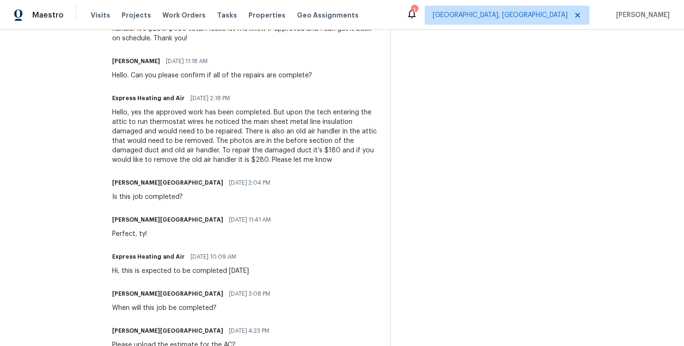
scroll to position [519, 0]
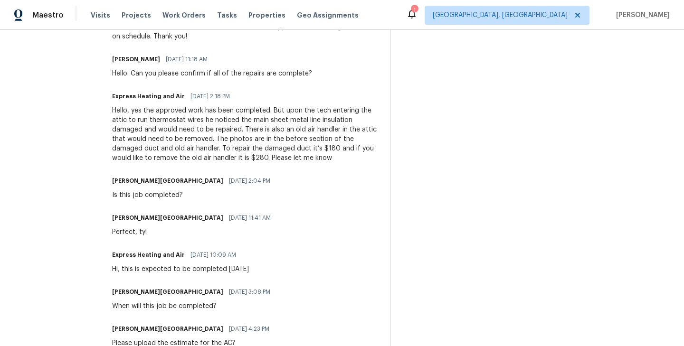
click at [187, 204] on div "Trade Partner Updates [PERSON_NAME] [GEOGRAPHIC_DATA] [DATE] 3:50 PM Cost is ap…" at bounding box center [245, 198] width 267 height 789
